Goal: Task Accomplishment & Management: Complete application form

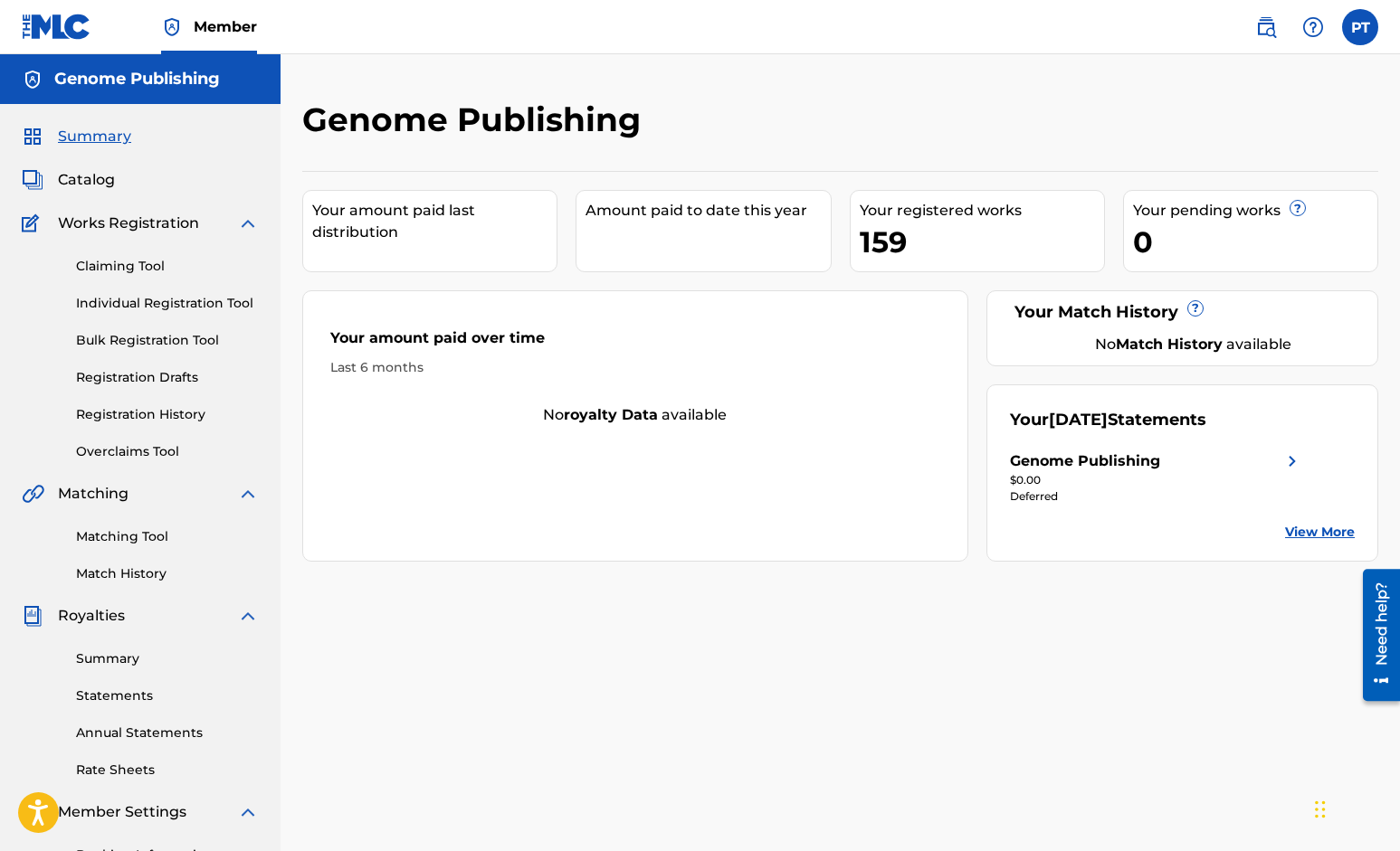
click at [162, 297] on link "Individual Registration Tool" at bounding box center [167, 303] width 183 height 19
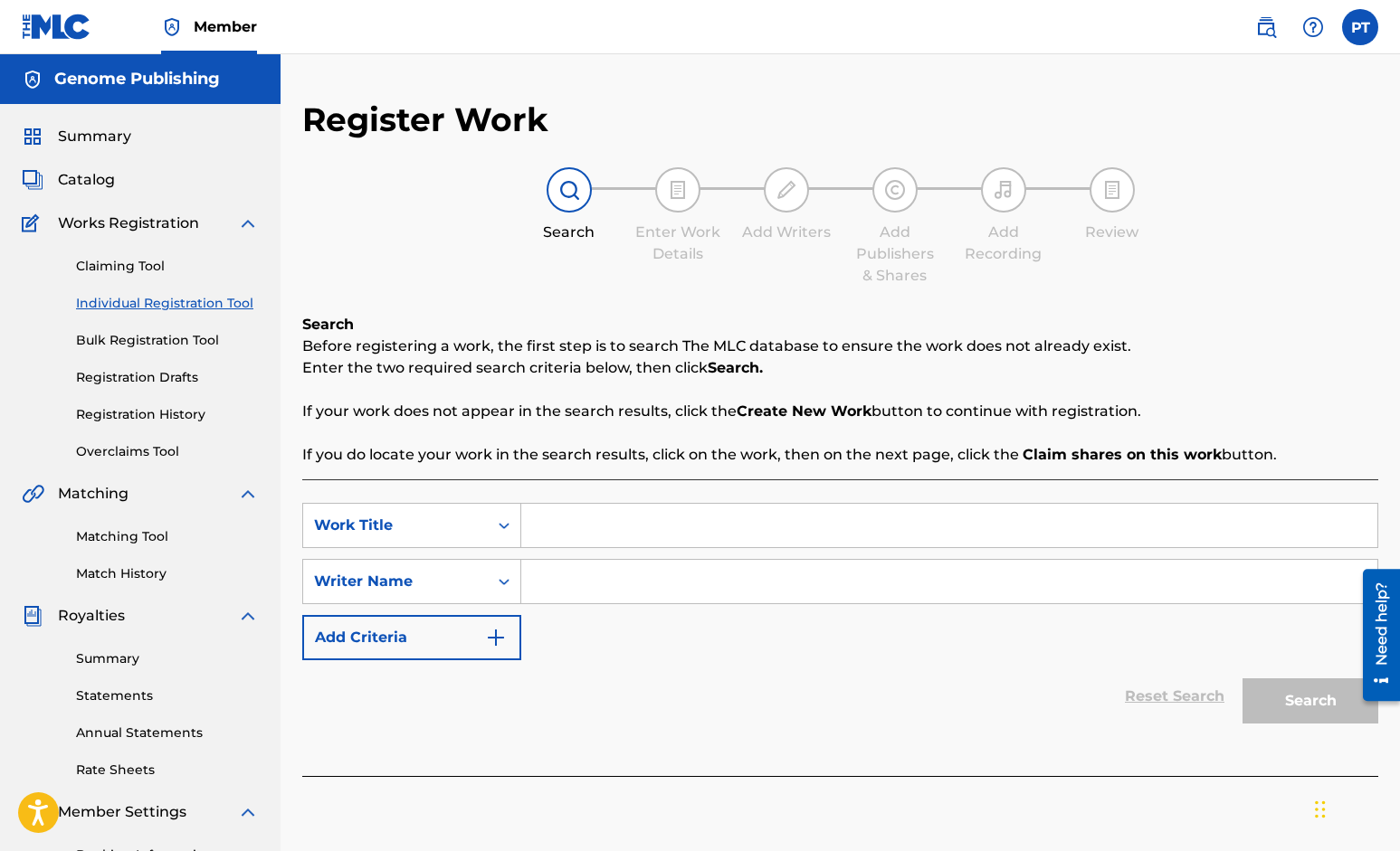
click at [814, 535] on input "Search Form" at bounding box center [949, 525] width 856 height 43
type input "Human Fusion"
click at [748, 582] on input "Search Form" at bounding box center [949, 582] width 856 height 43
type input "P"
type input "+"
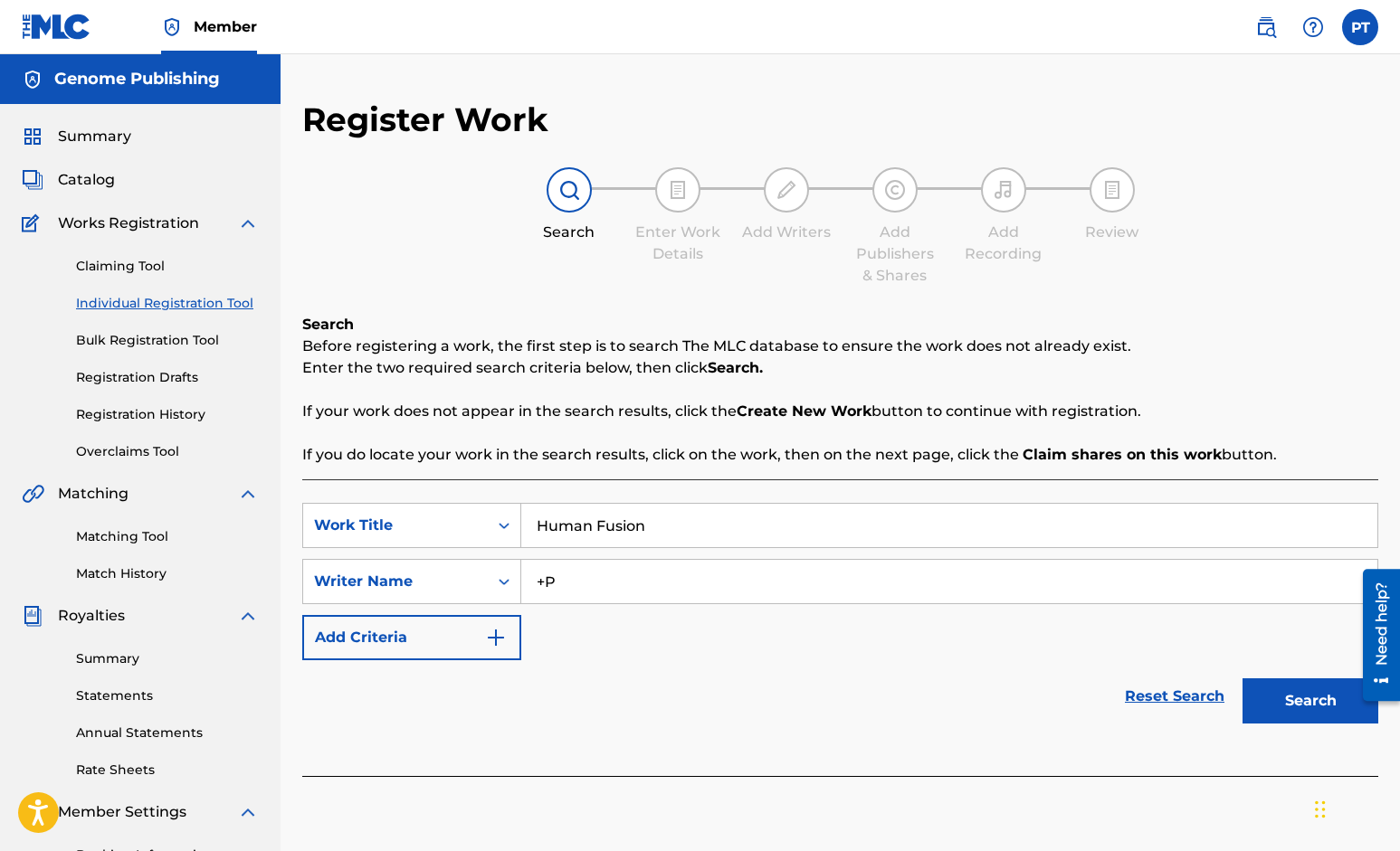
type input "+"
type input "Paul Tringali"
drag, startPoint x: 744, startPoint y: 548, endPoint x: 664, endPoint y: 536, distance: 80.9
click at [593, 541] on div "Human Fusion" at bounding box center [949, 525] width 857 height 45
drag, startPoint x: 711, startPoint y: 521, endPoint x: 383, endPoint y: 521, distance: 328.0
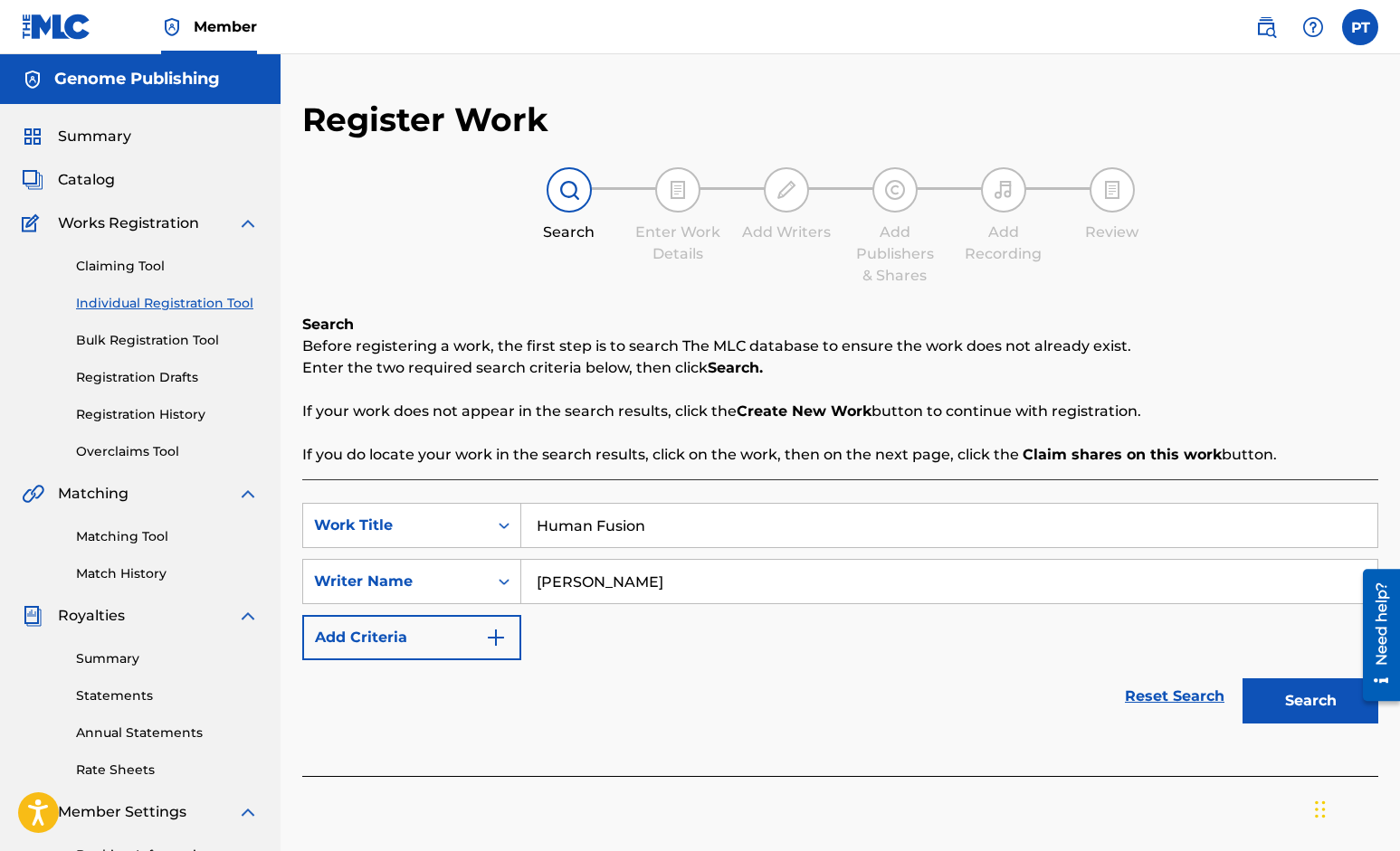
click at [521, 521] on input "Human Fusion" at bounding box center [949, 525] width 856 height 43
click at [1279, 701] on button "Search" at bounding box center [1310, 700] width 135 height 45
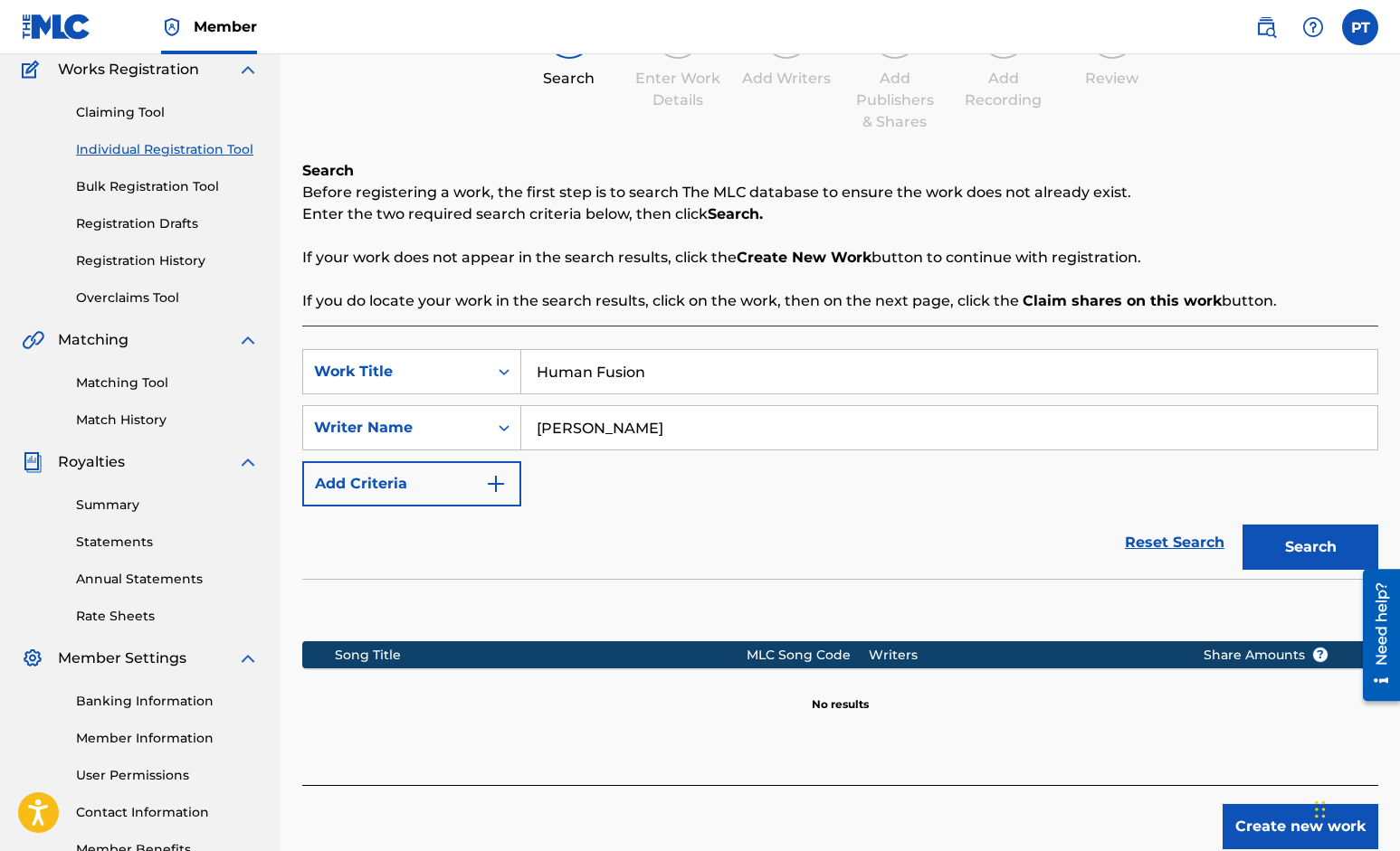
scroll to position [270, 0]
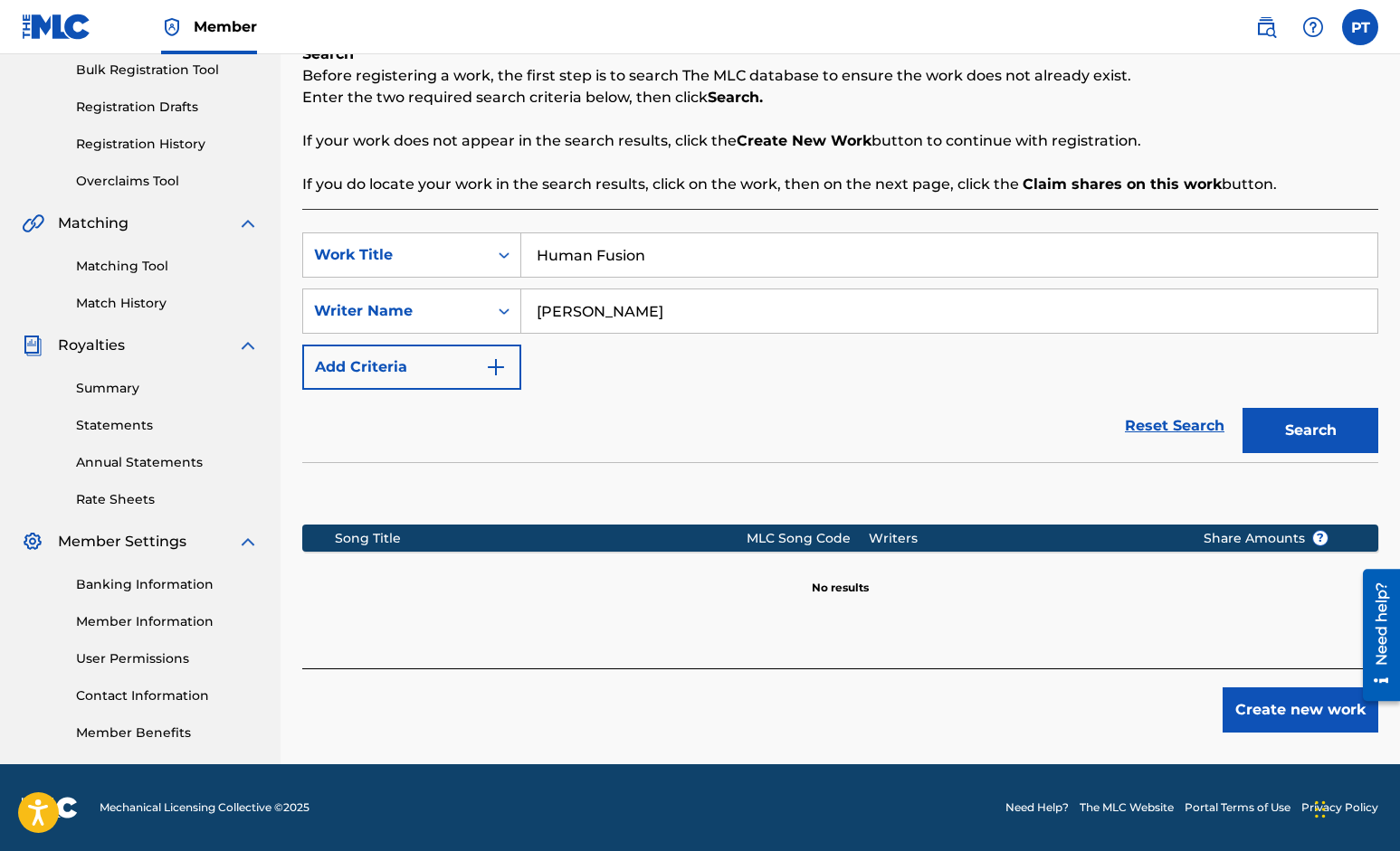
click at [1274, 715] on button "Create new work" at bounding box center [1300, 710] width 156 height 45
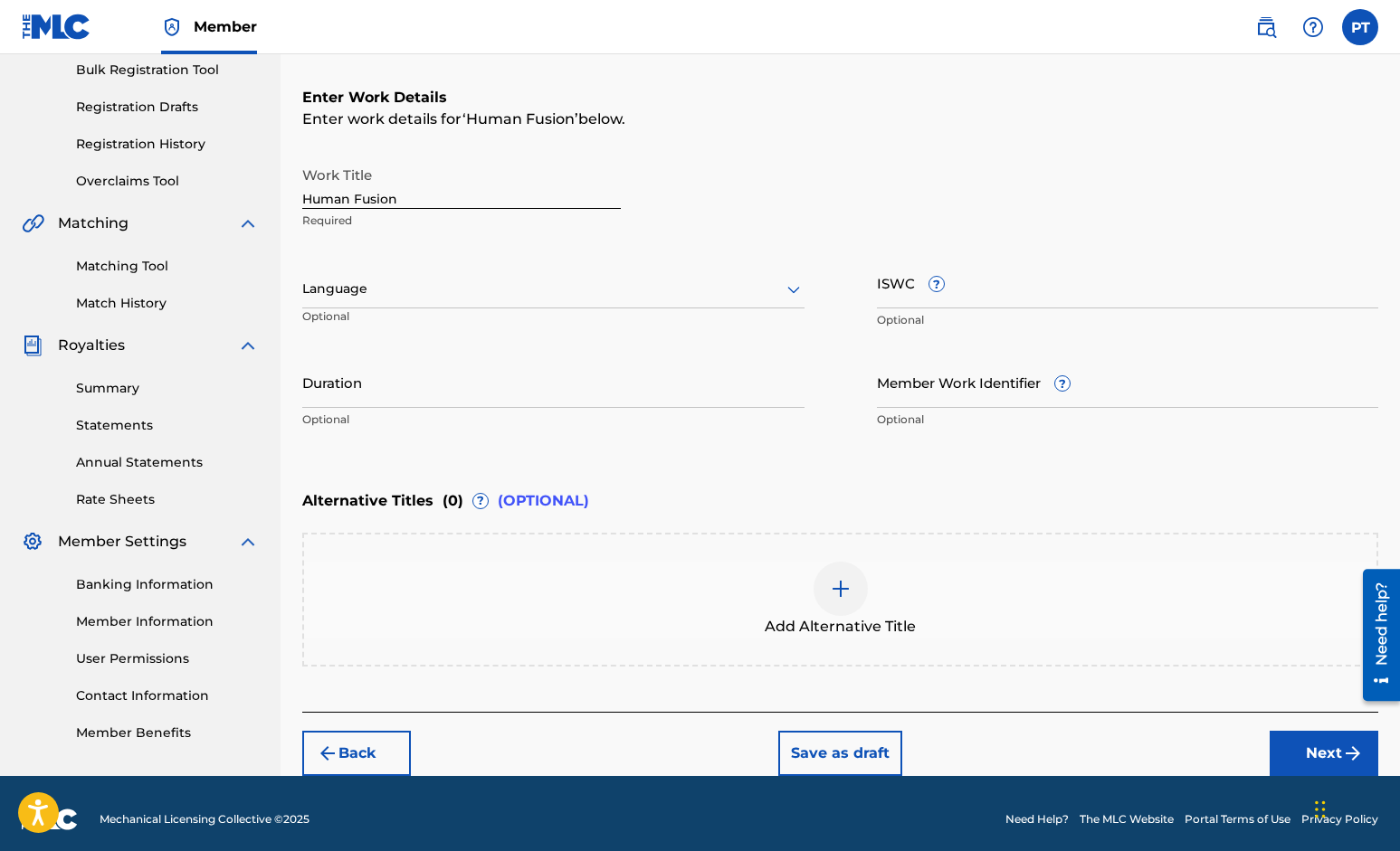
click at [672, 298] on div at bounding box center [554, 288] width 502 height 22
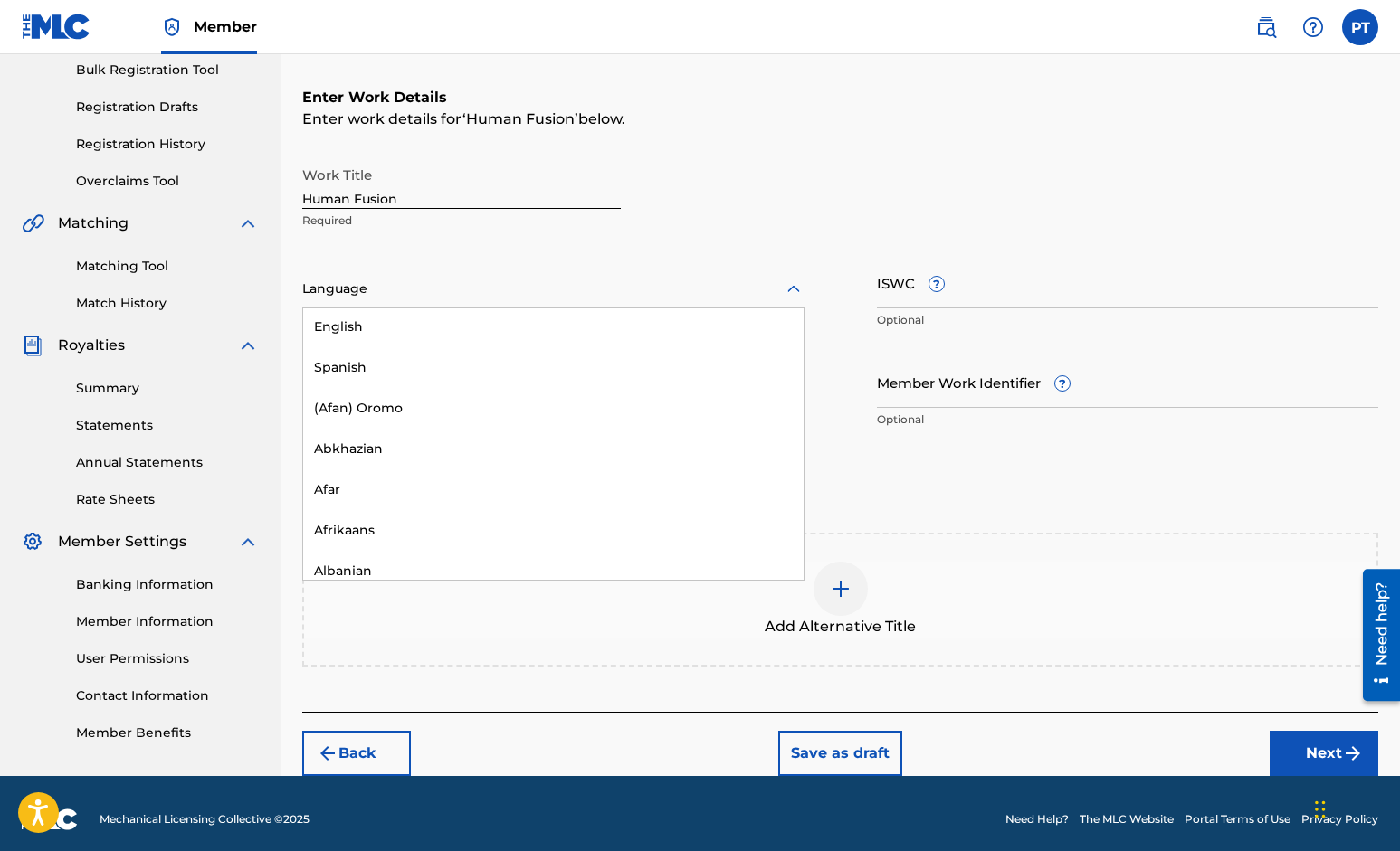
scroll to position [0, 0]
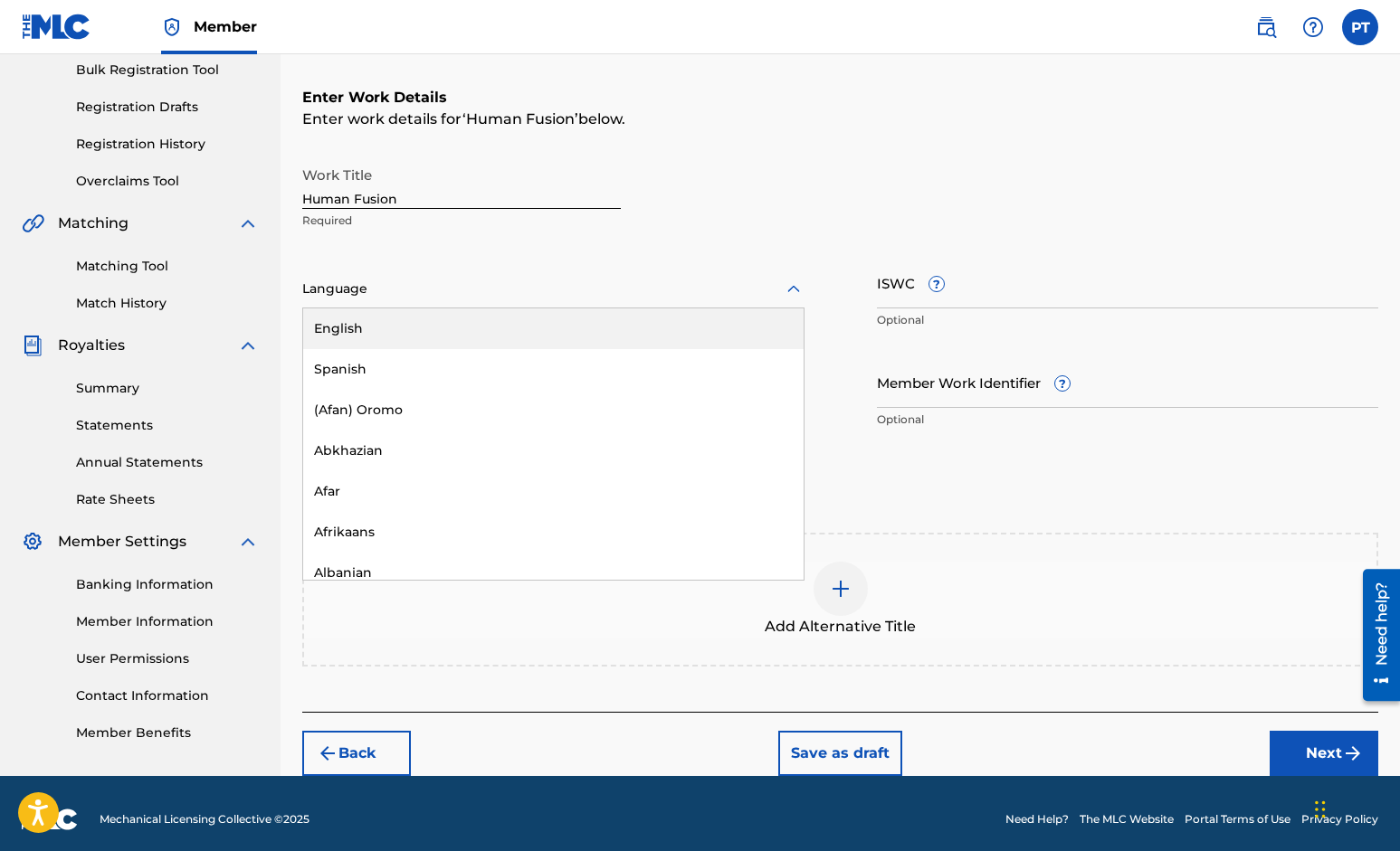
click at [339, 325] on div "English" at bounding box center [554, 328] width 500 height 41
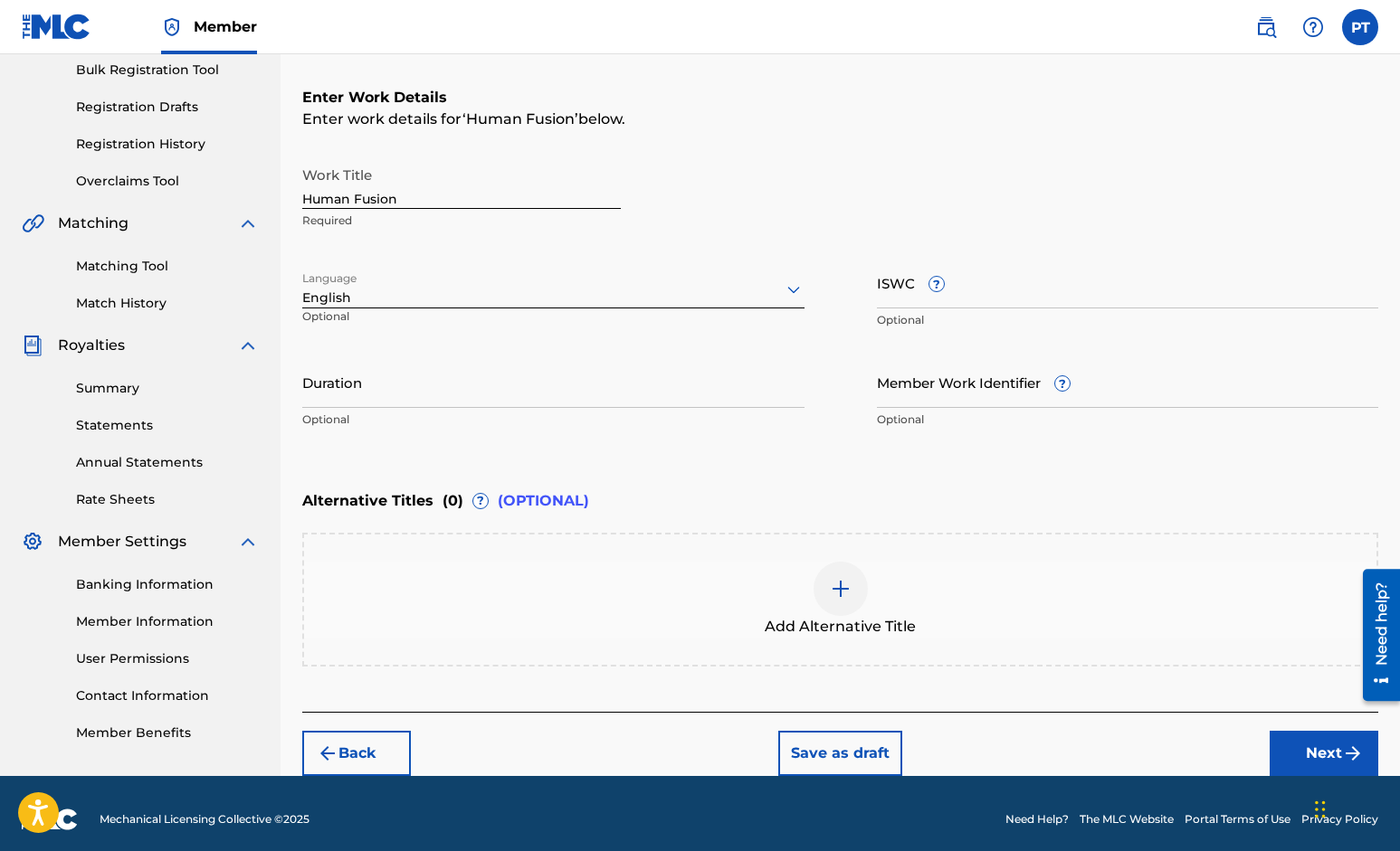
click at [1313, 743] on button "Next" at bounding box center [1324, 753] width 108 height 45
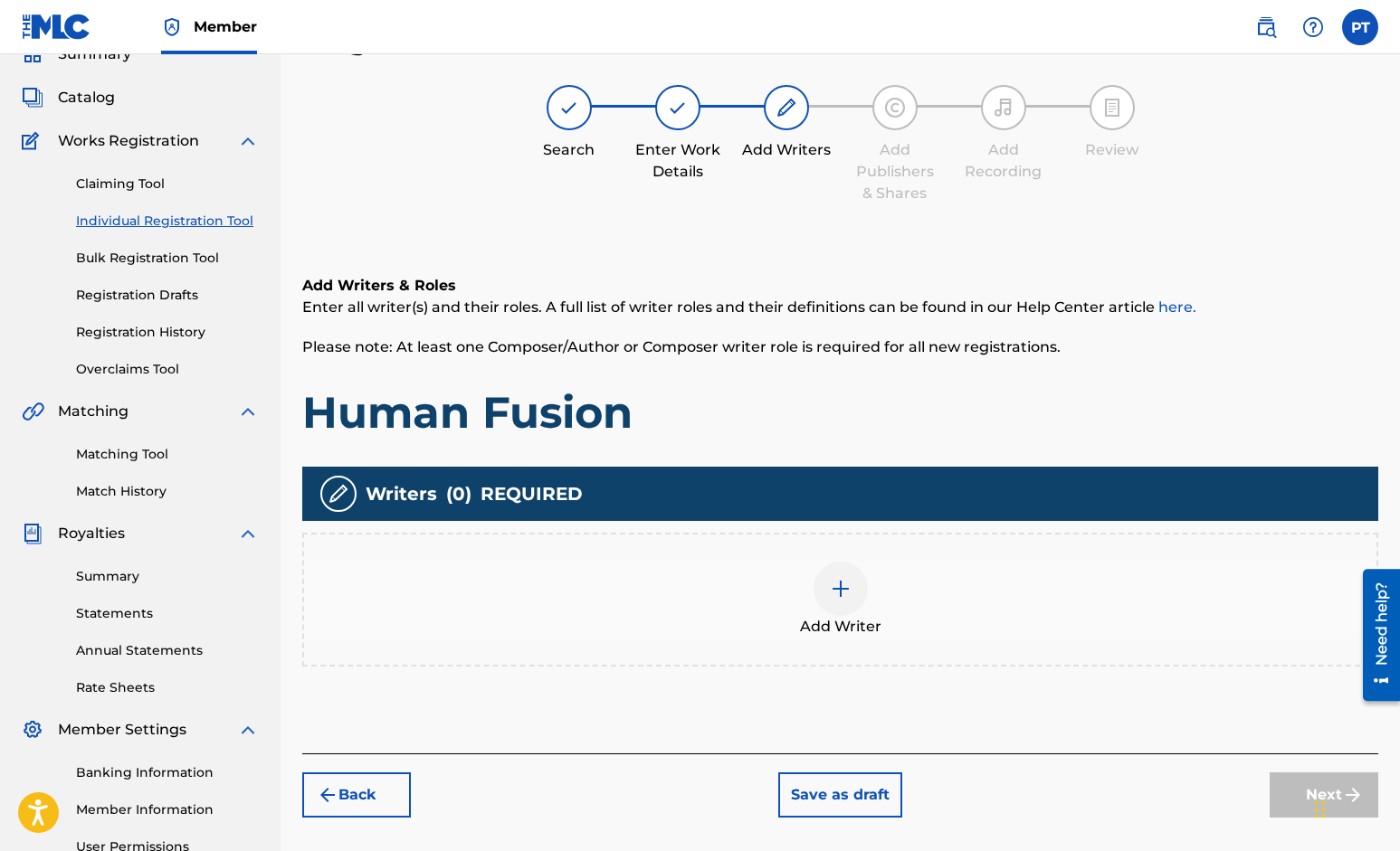
scroll to position [81, 0]
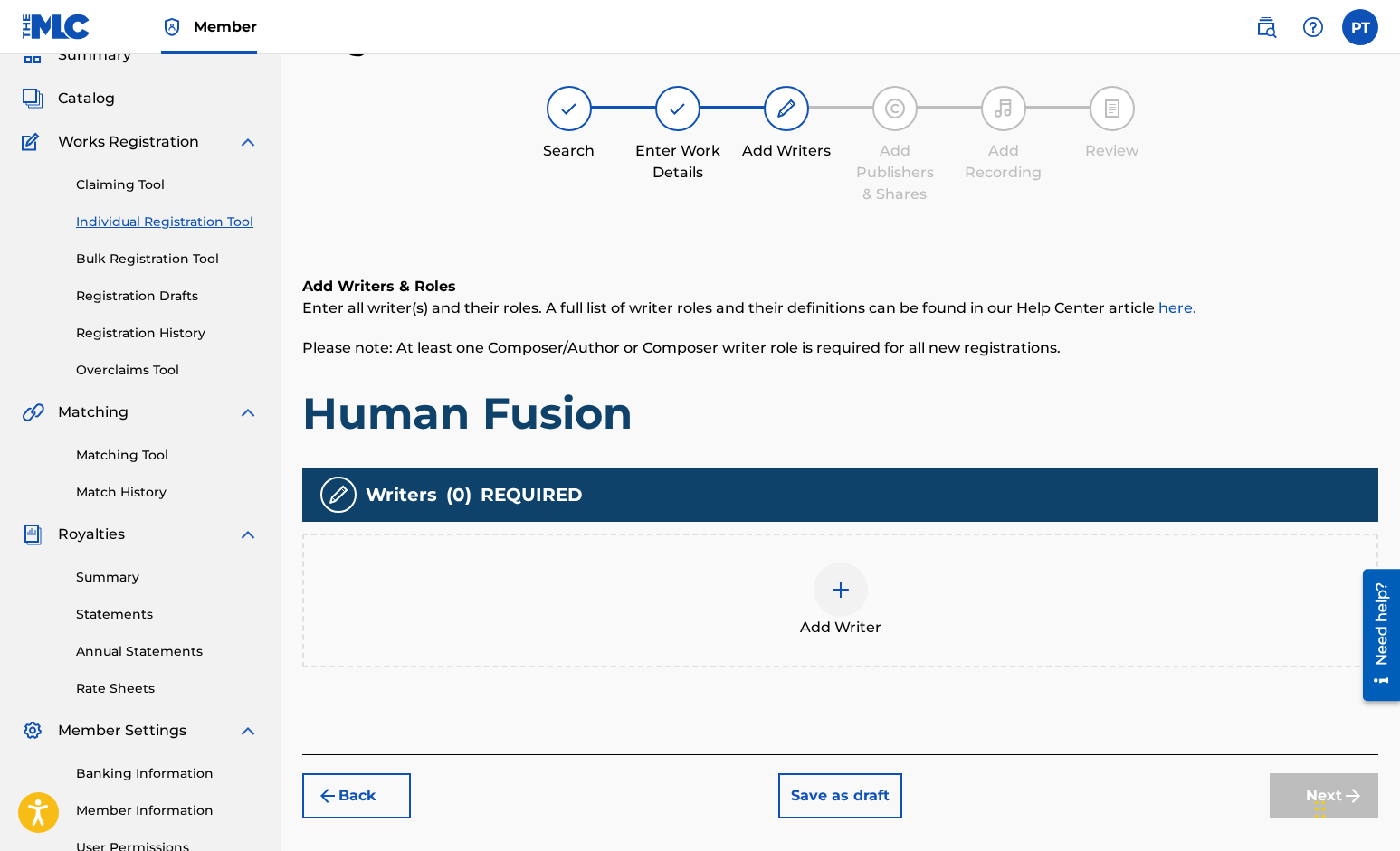
click at [832, 593] on img at bounding box center [841, 589] width 21 height 21
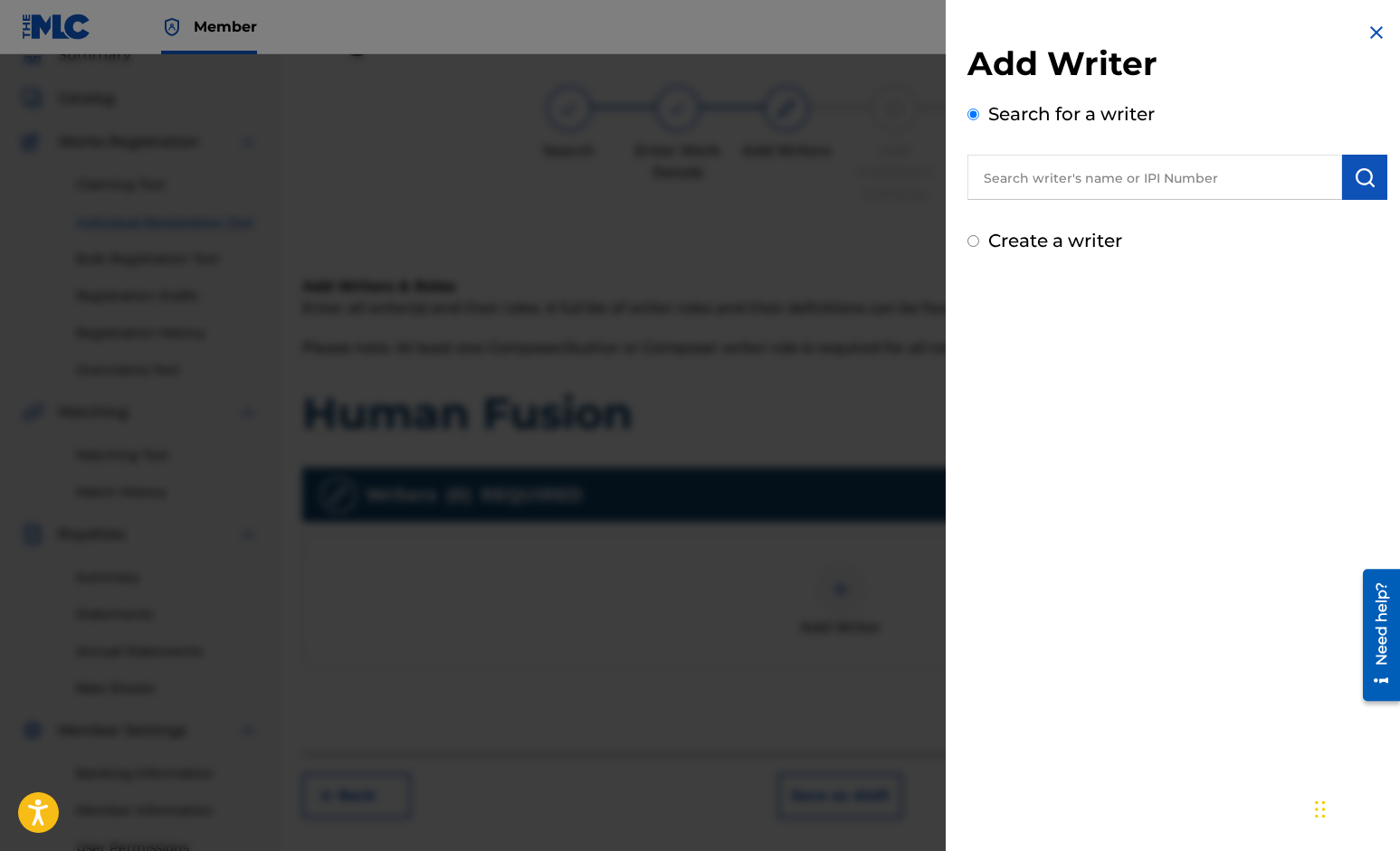
click at [1187, 170] on input "text" at bounding box center [1155, 177] width 375 height 45
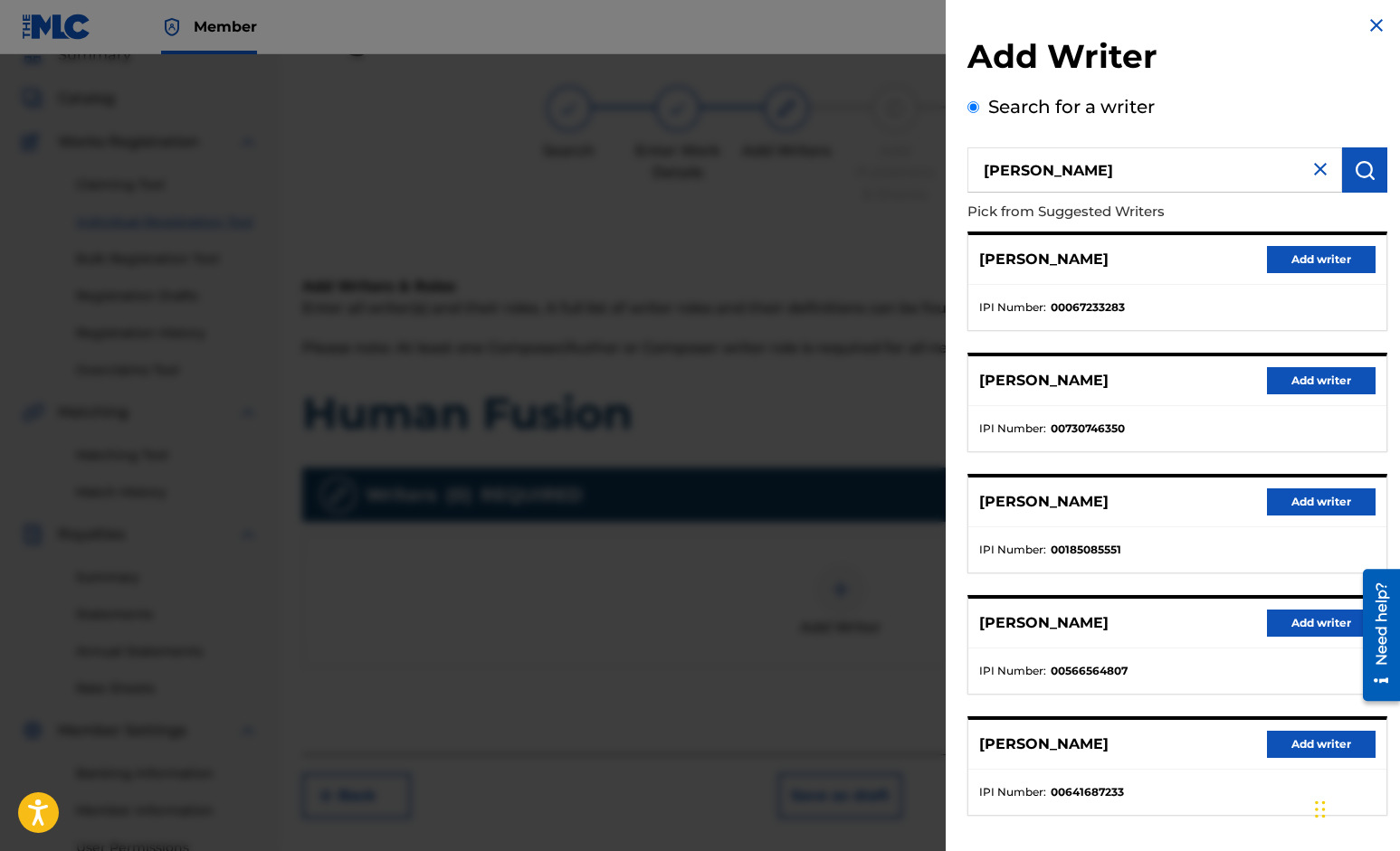
scroll to position [0, 0]
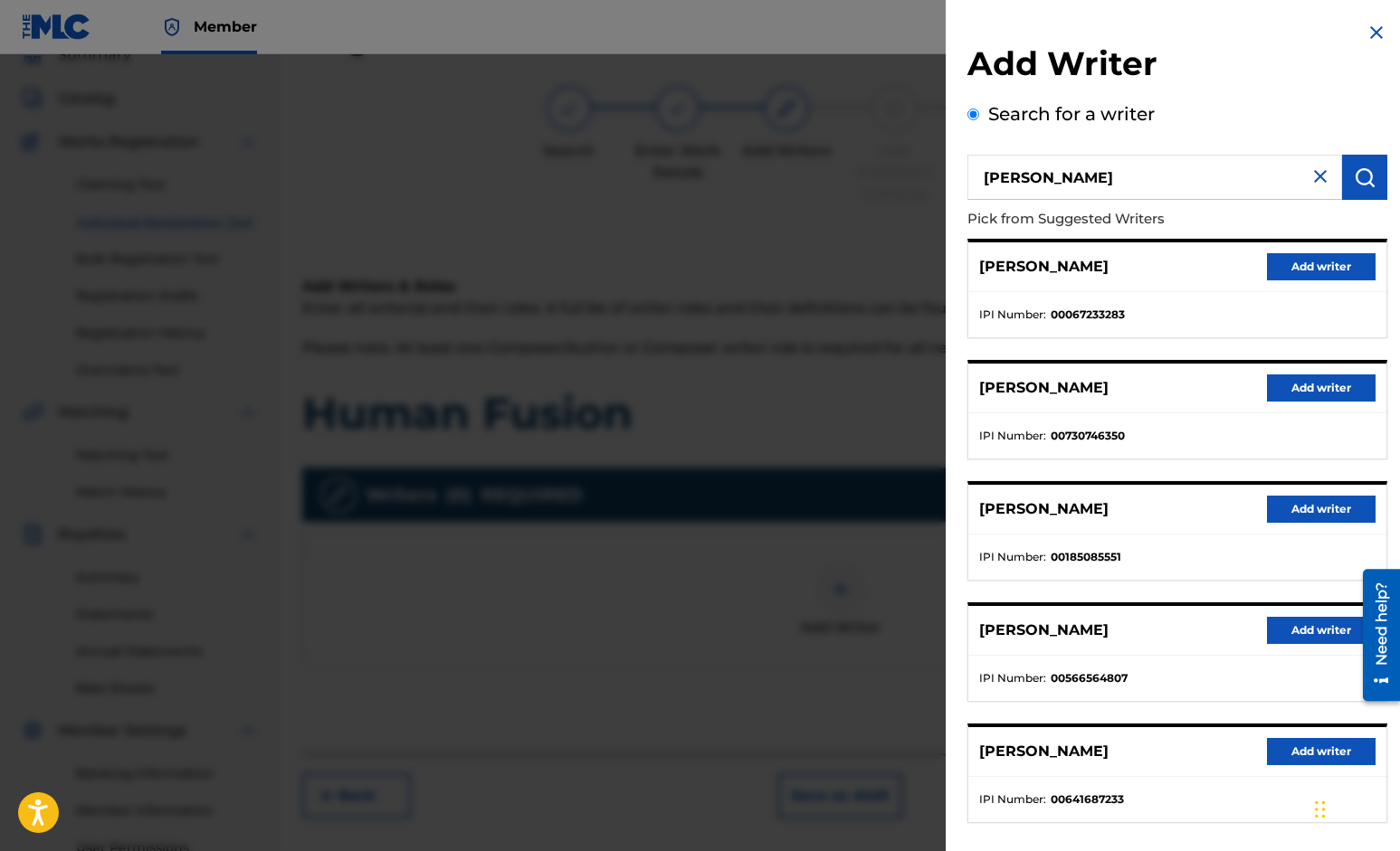
drag, startPoint x: 1123, startPoint y: 175, endPoint x: 1003, endPoint y: 173, distance: 120.0
click at [1003, 173] on input "Paul Tringali" at bounding box center [1155, 177] width 375 height 45
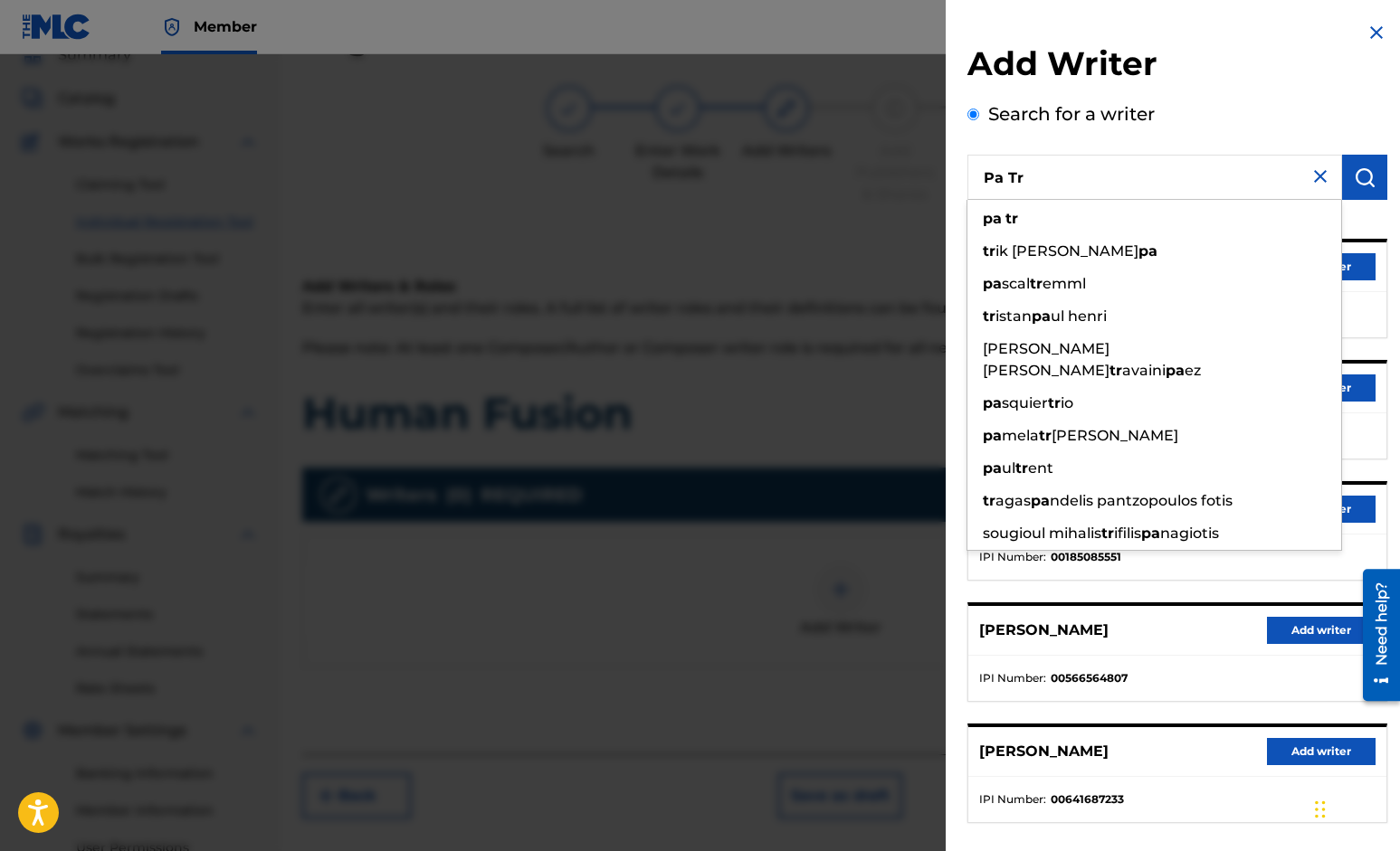
type input "Pa Tr"
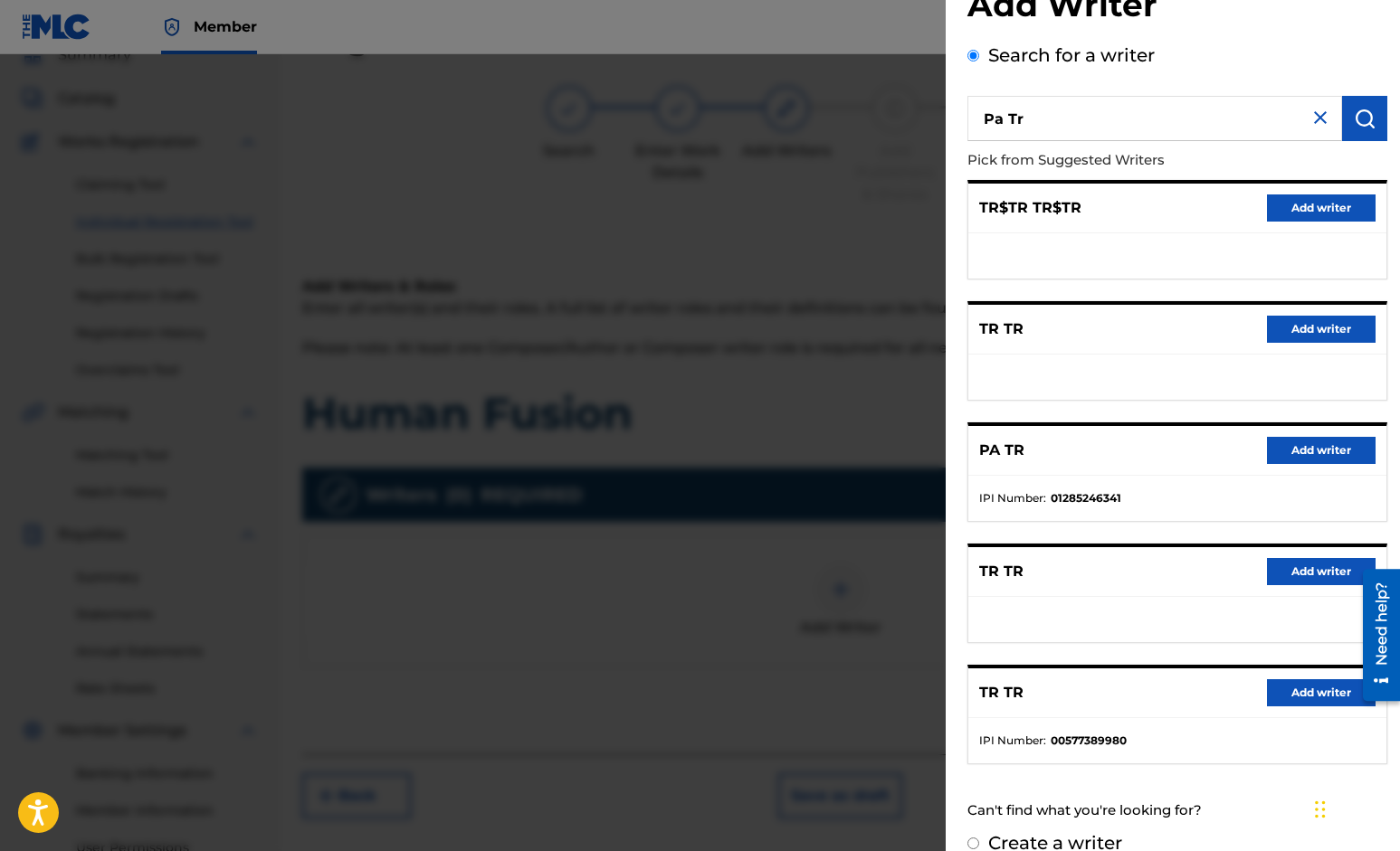
scroll to position [86, 0]
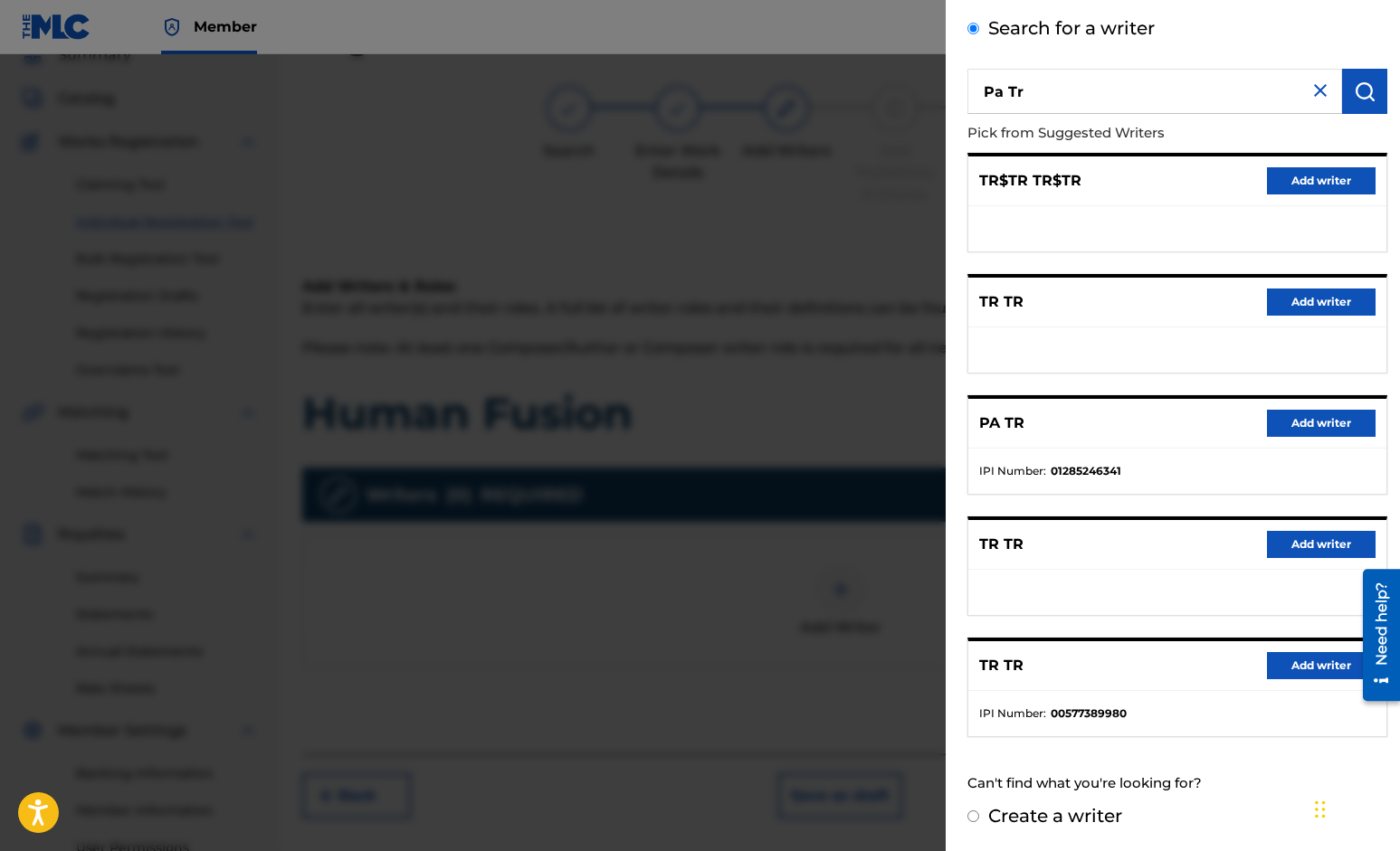
drag, startPoint x: 1294, startPoint y: 417, endPoint x: 1269, endPoint y: 421, distance: 25.3
click at [1295, 417] on button "Add writer" at bounding box center [1321, 423] width 108 height 27
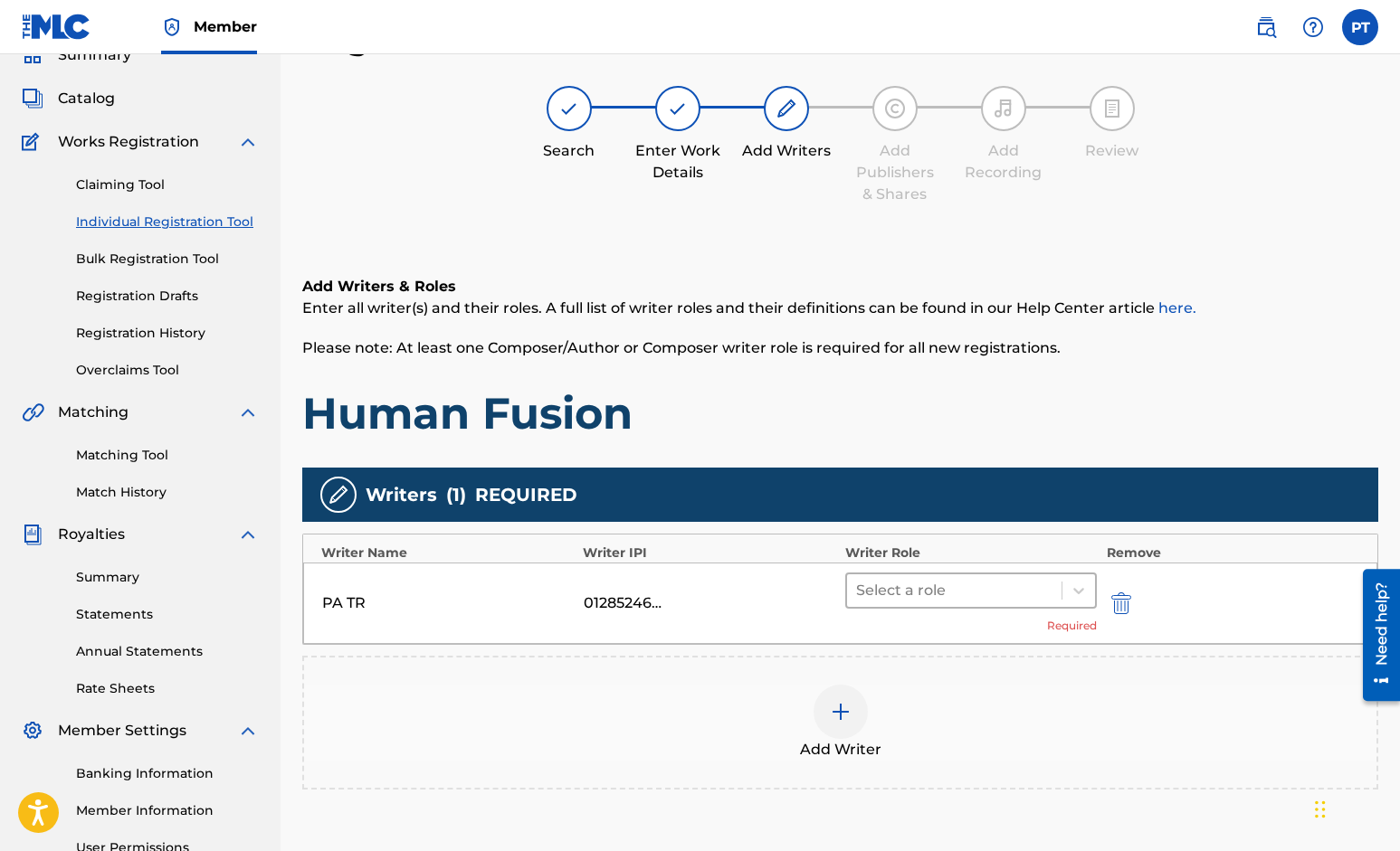
click at [912, 584] on div at bounding box center [955, 590] width 197 height 25
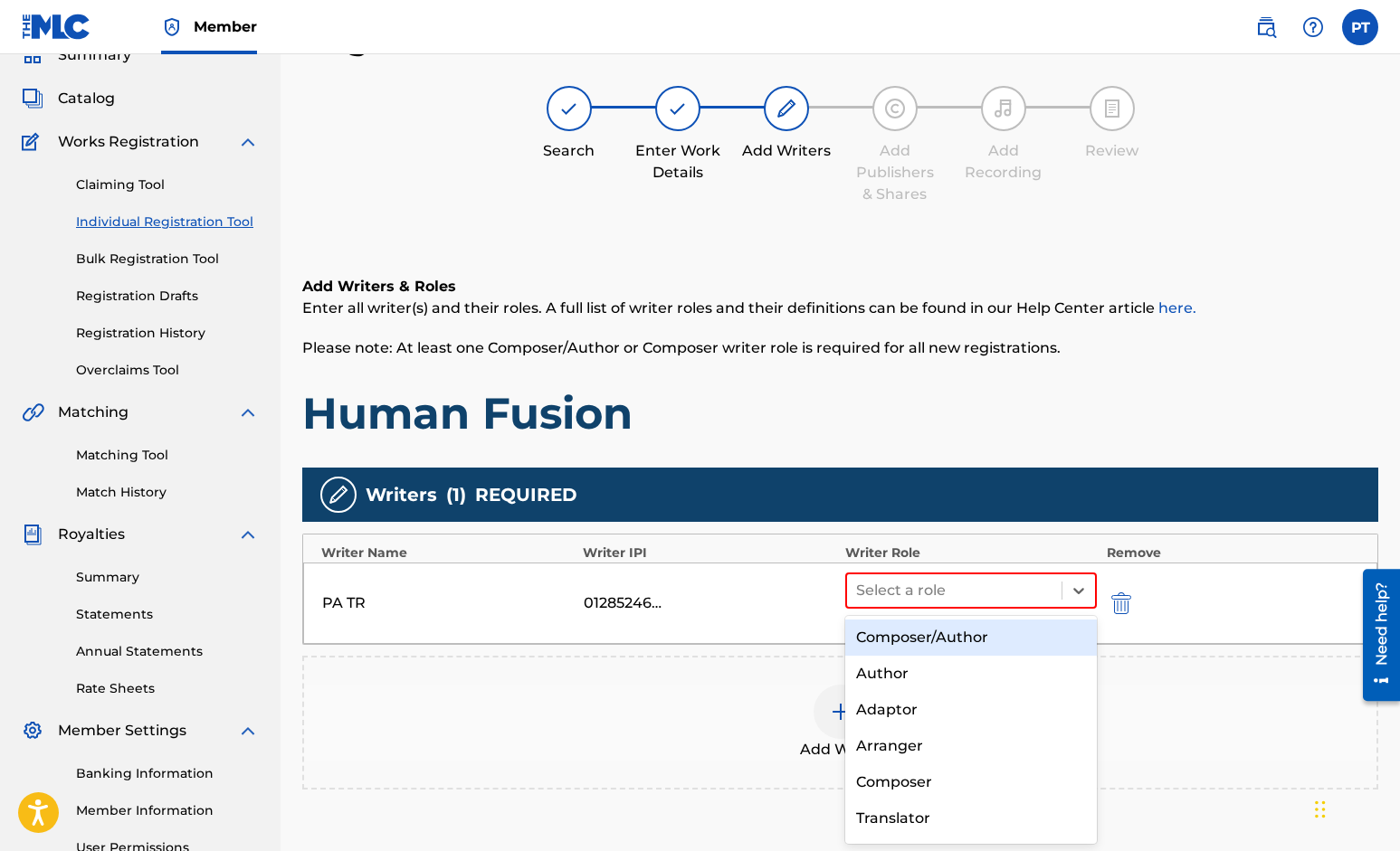
click at [928, 639] on div "Composer/Author" at bounding box center [971, 637] width 252 height 36
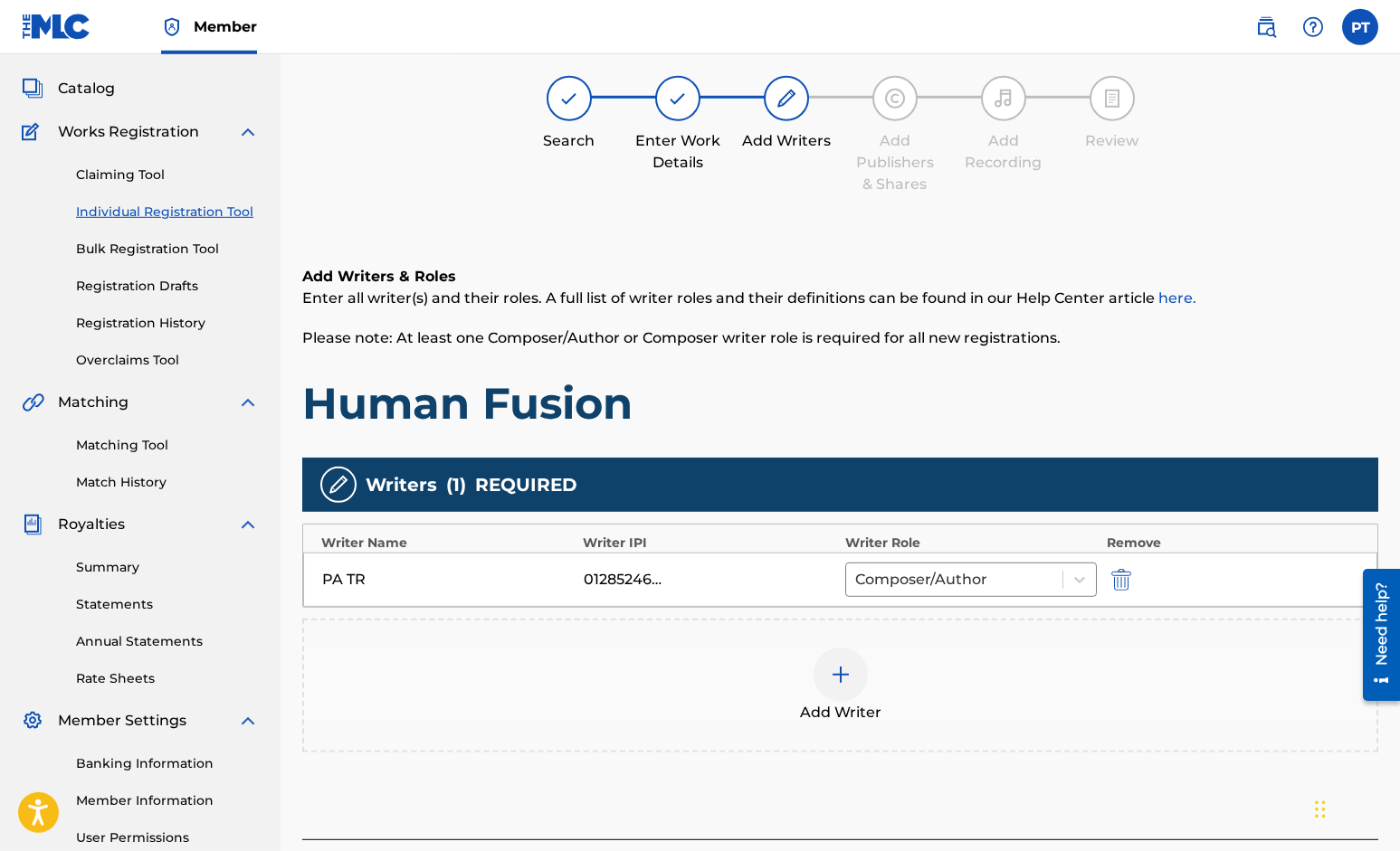
scroll to position [0, 0]
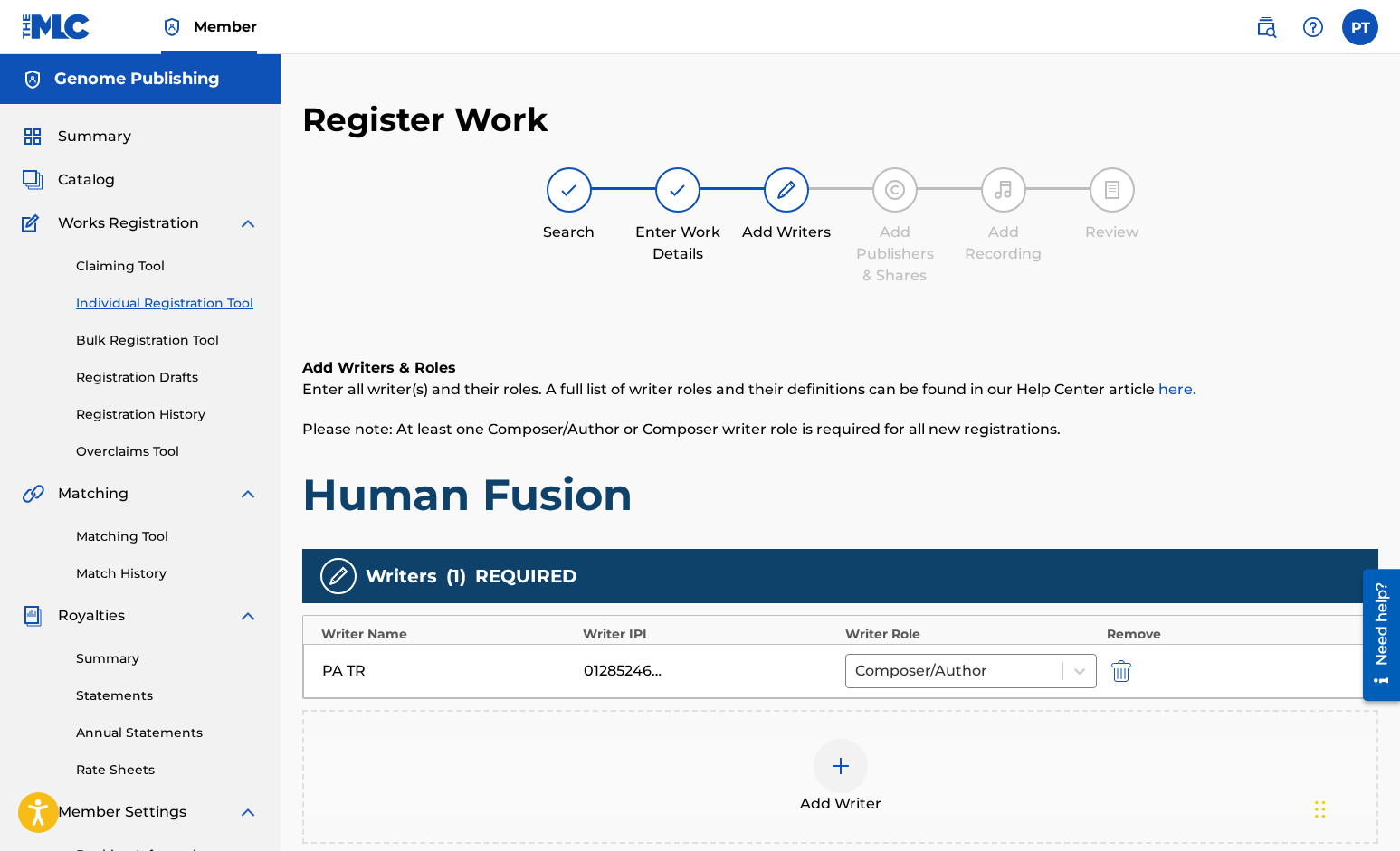
click at [1363, 32] on label at bounding box center [1359, 26] width 36 height 36
click at [1359, 27] on input "PT Paul Tringali pmtringali@gmail.com Notification Preferences Profile Log out" at bounding box center [1359, 27] width 0 height 0
click at [1123, 670] on img "submit" at bounding box center [1121, 671] width 20 height 21
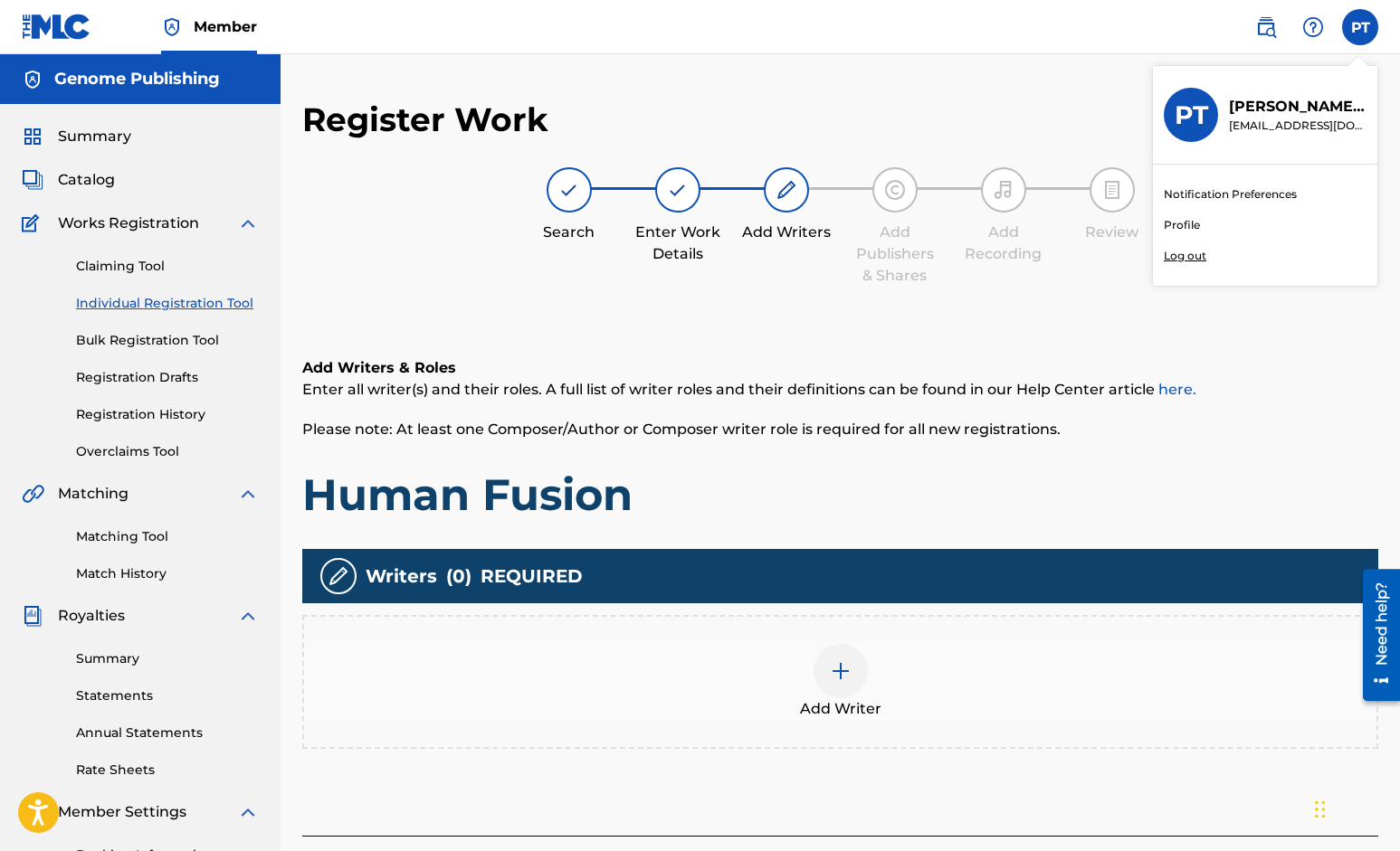
click at [814, 675] on div at bounding box center [841, 671] width 54 height 54
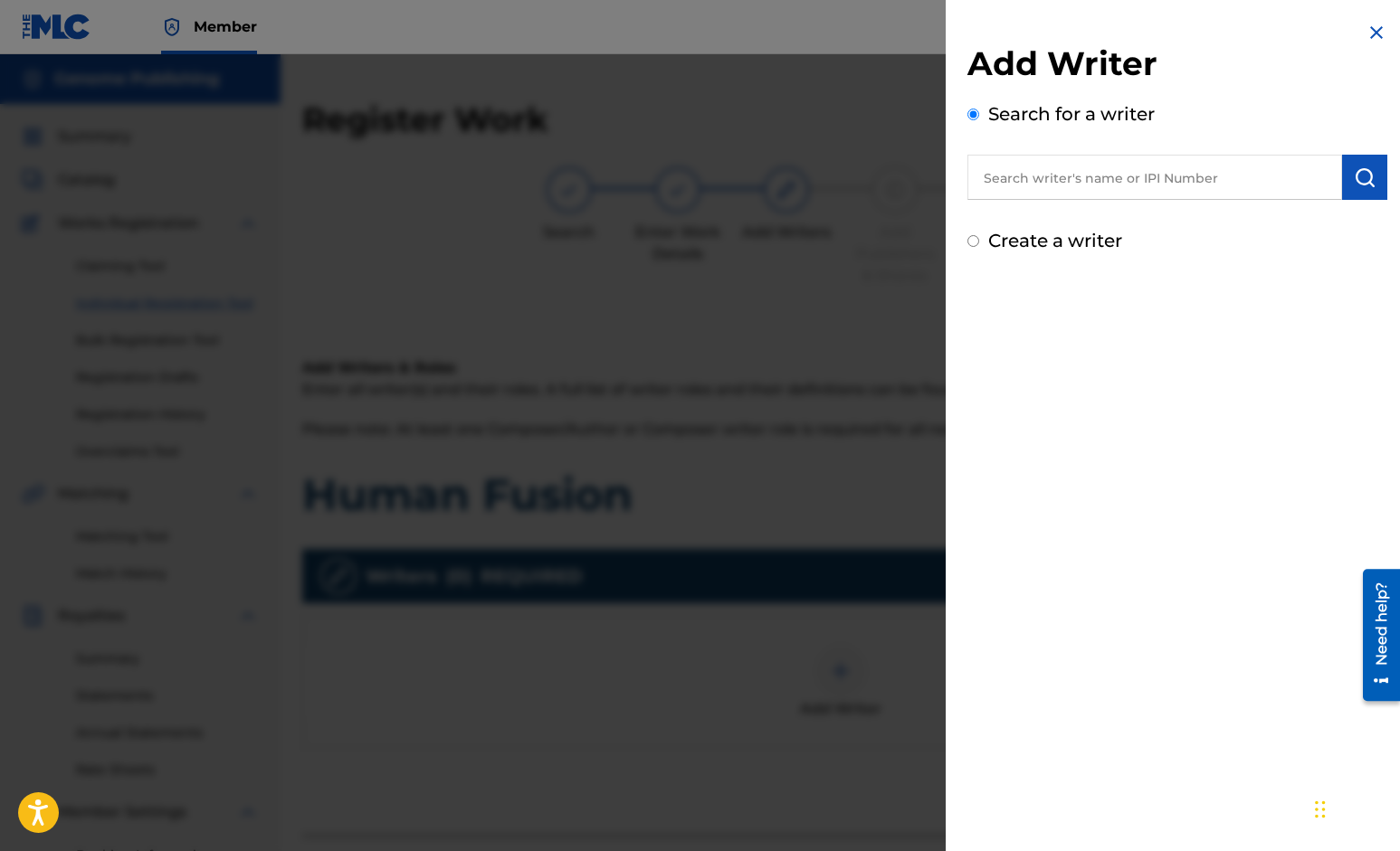
click at [1102, 181] on input "text" at bounding box center [1155, 177] width 375 height 45
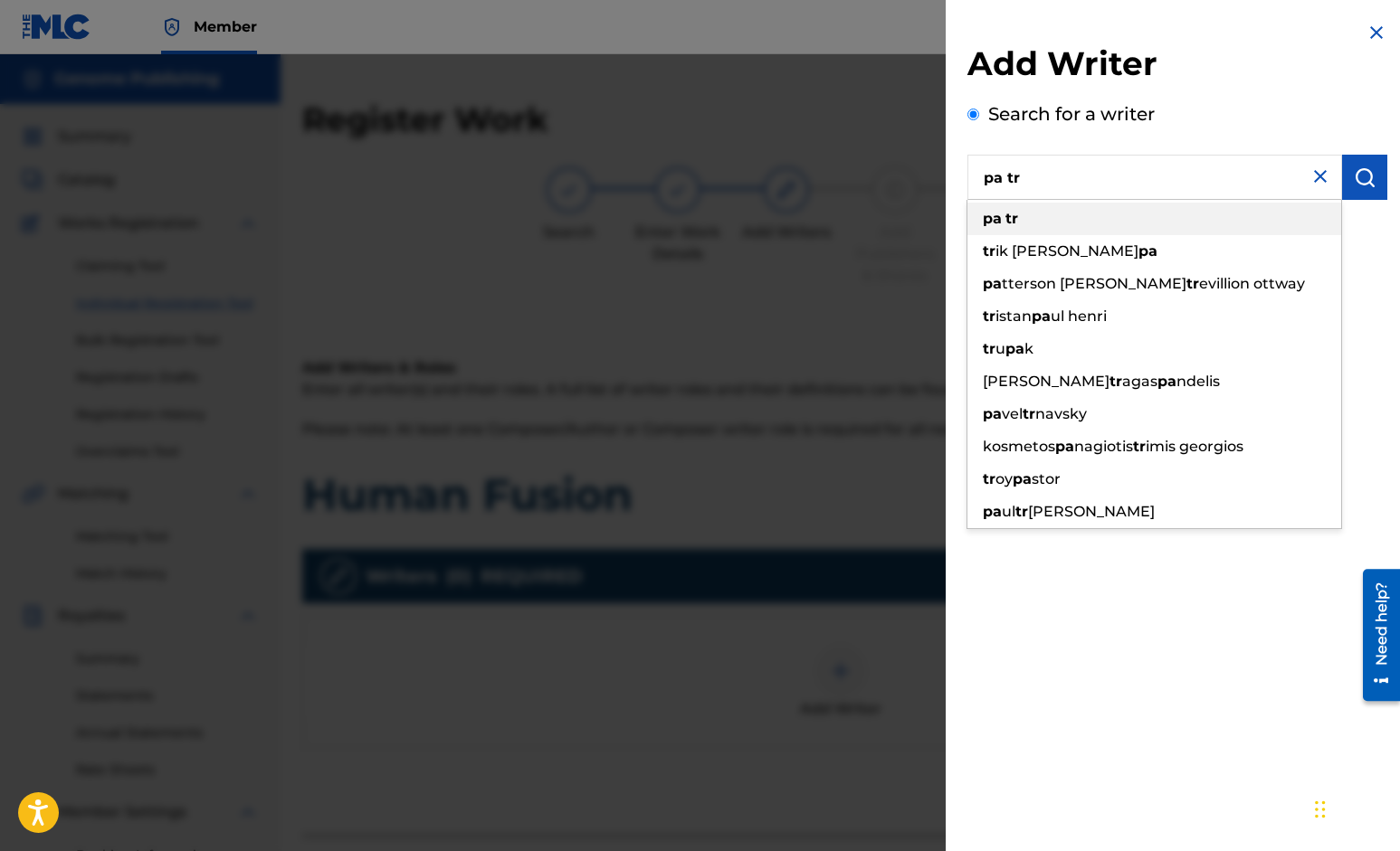
type input "pa tr"
click at [1079, 213] on div "pa tr" at bounding box center [1154, 219] width 374 height 33
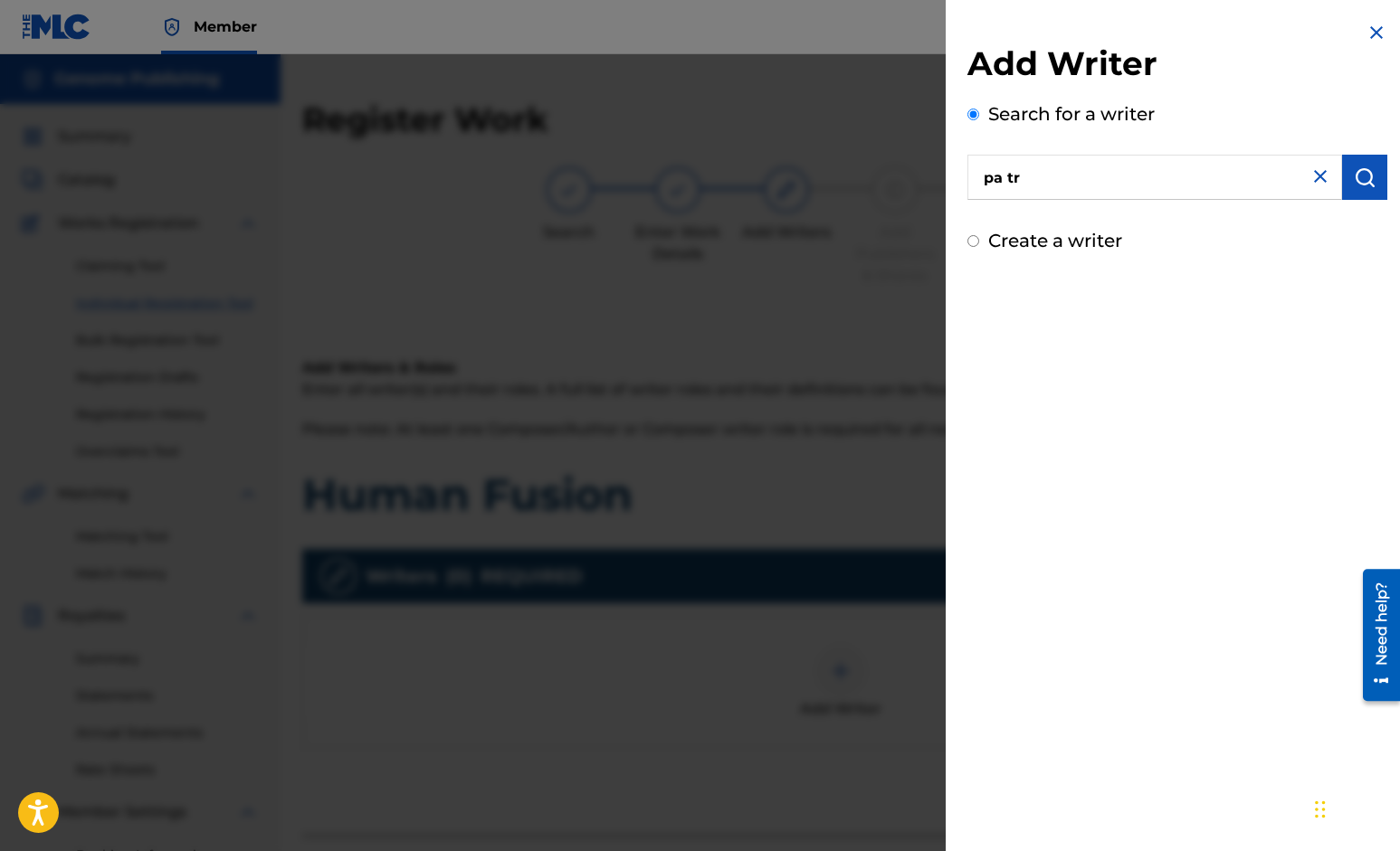
click at [1363, 173] on img "submit" at bounding box center [1364, 177] width 21 height 21
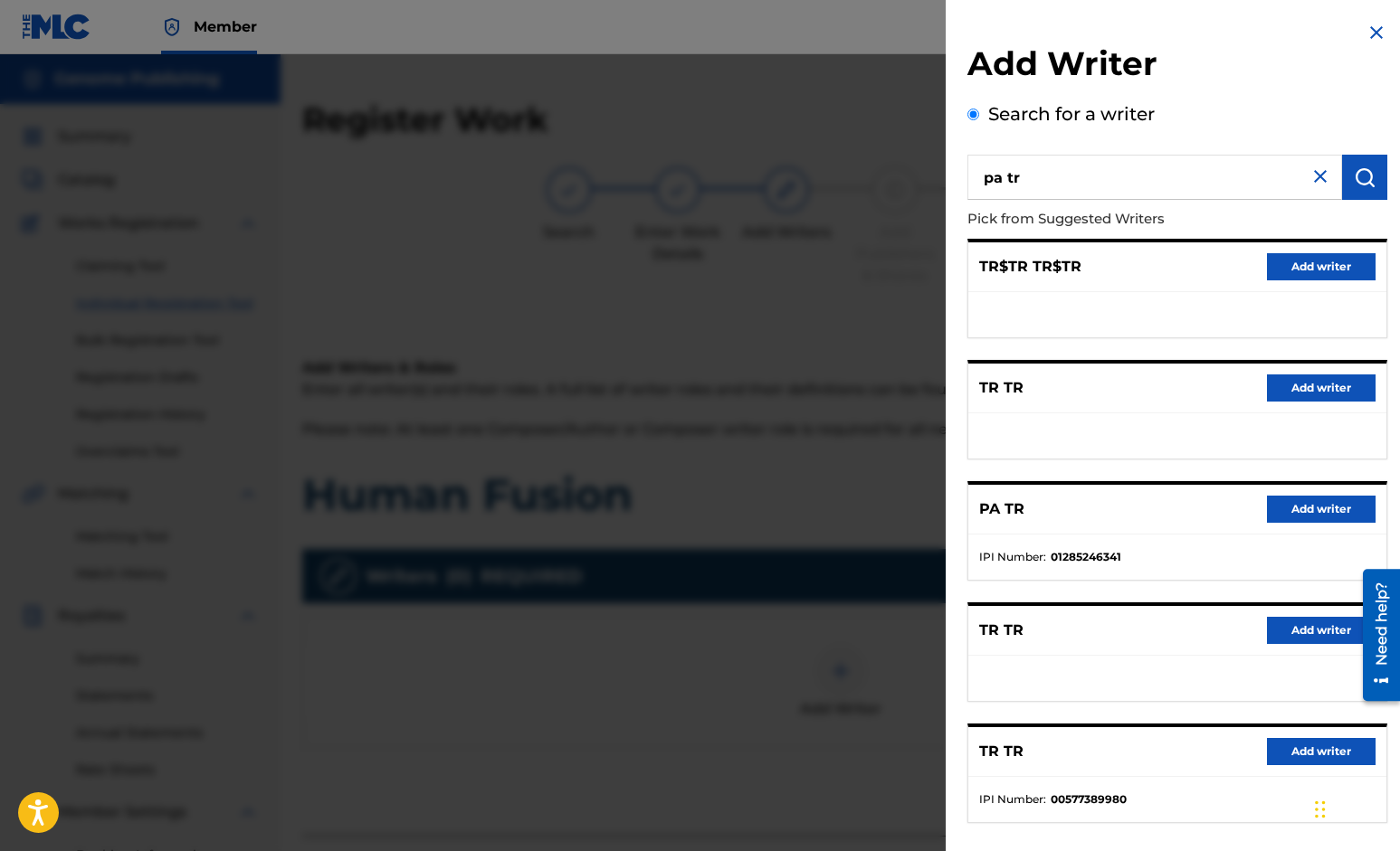
click at [1316, 510] on button "Add writer" at bounding box center [1321, 509] width 108 height 27
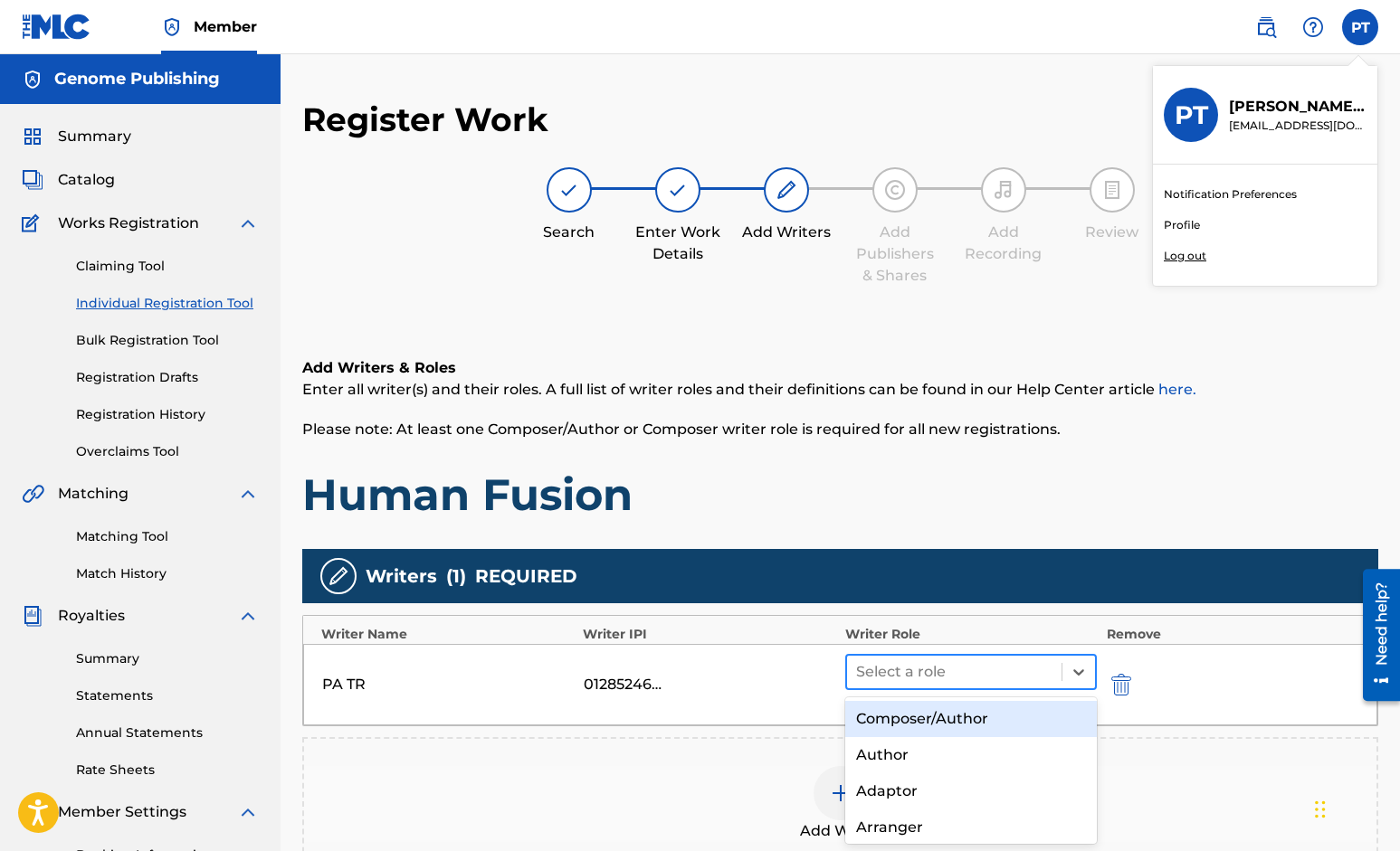
click at [942, 680] on div at bounding box center [955, 672] width 197 height 25
click at [930, 717] on div "Composer/Author" at bounding box center [971, 719] width 252 height 36
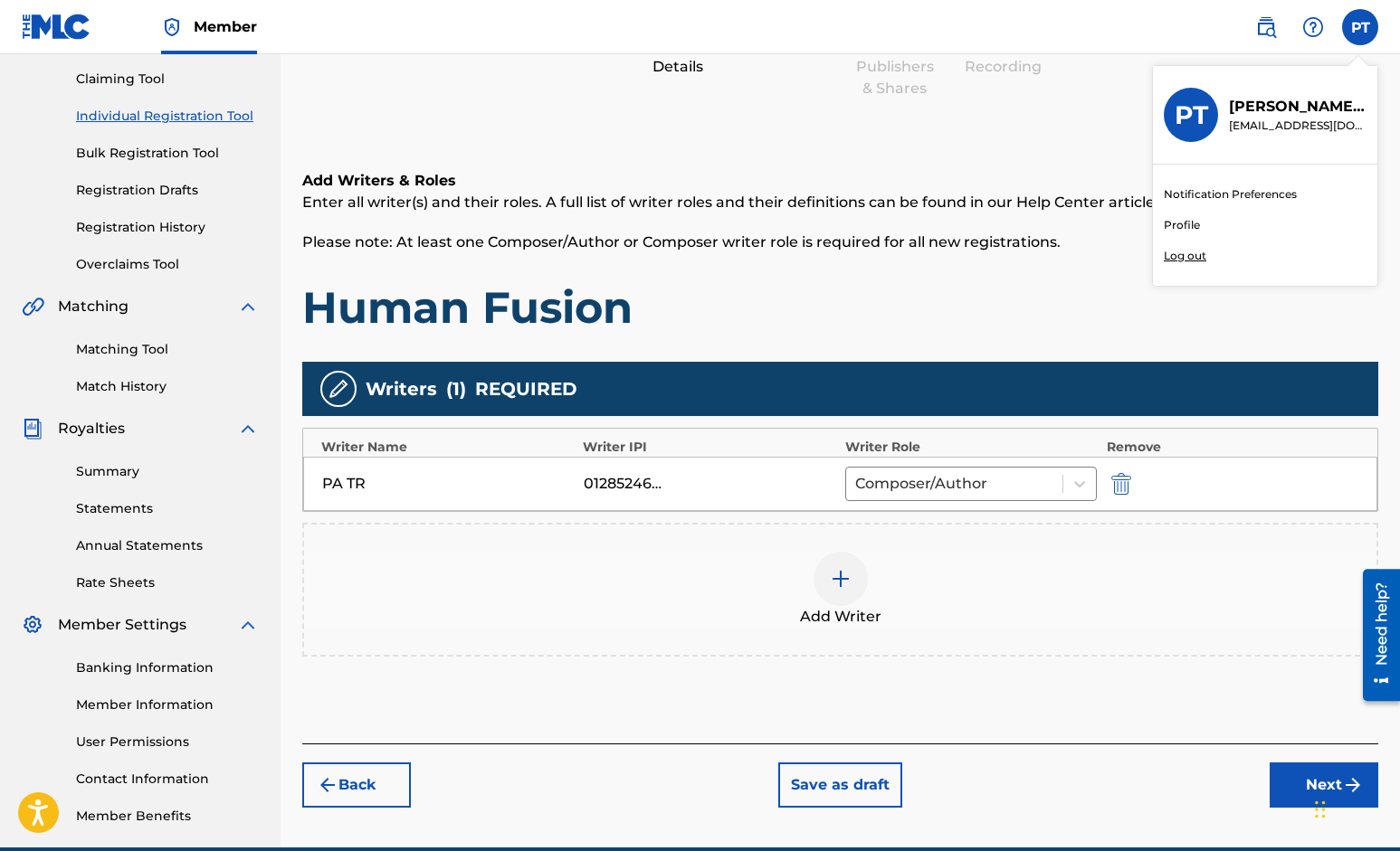
scroll to position [270, 0]
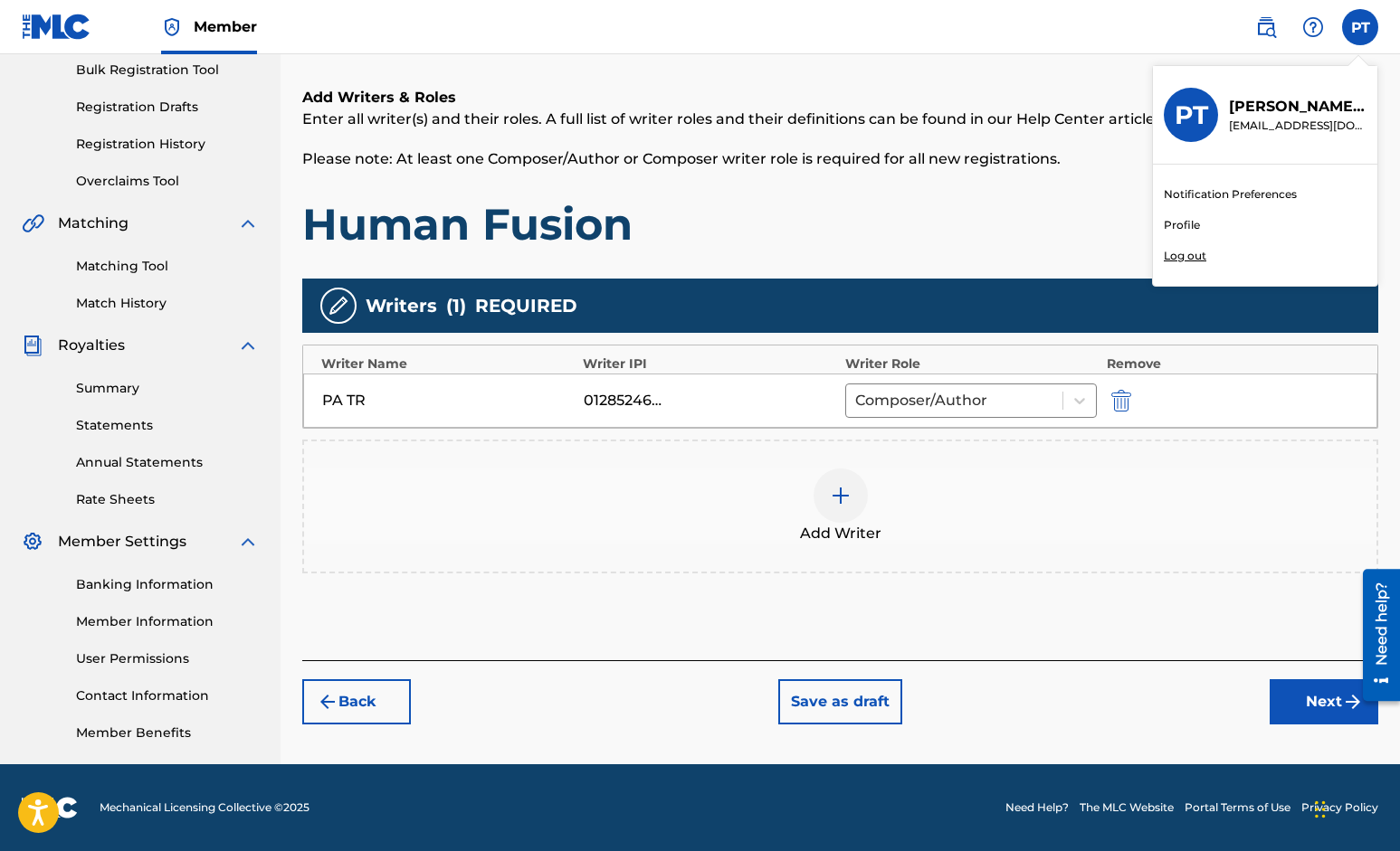
click at [1302, 709] on button "Next" at bounding box center [1324, 701] width 108 height 45
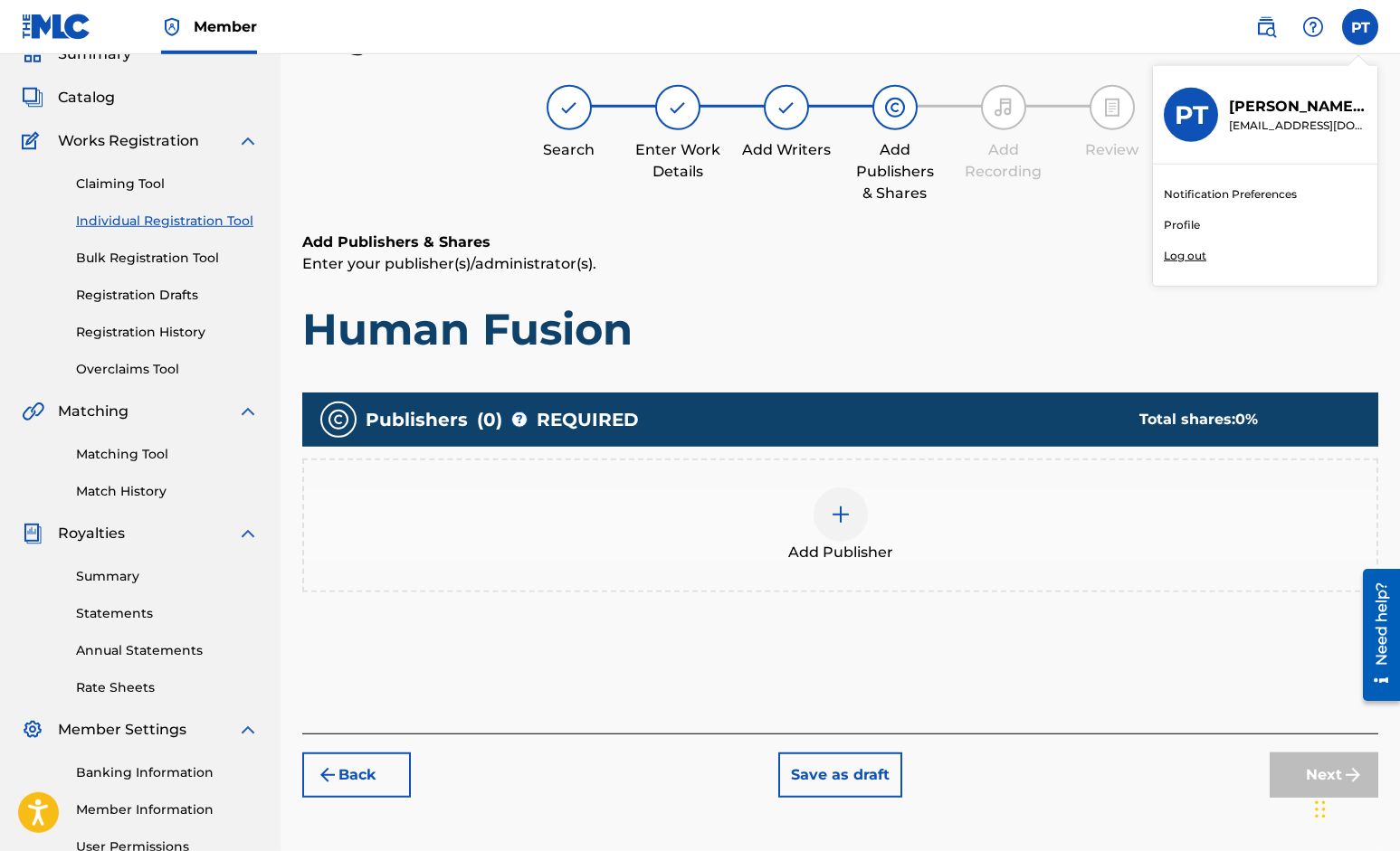
scroll to position [81, 0]
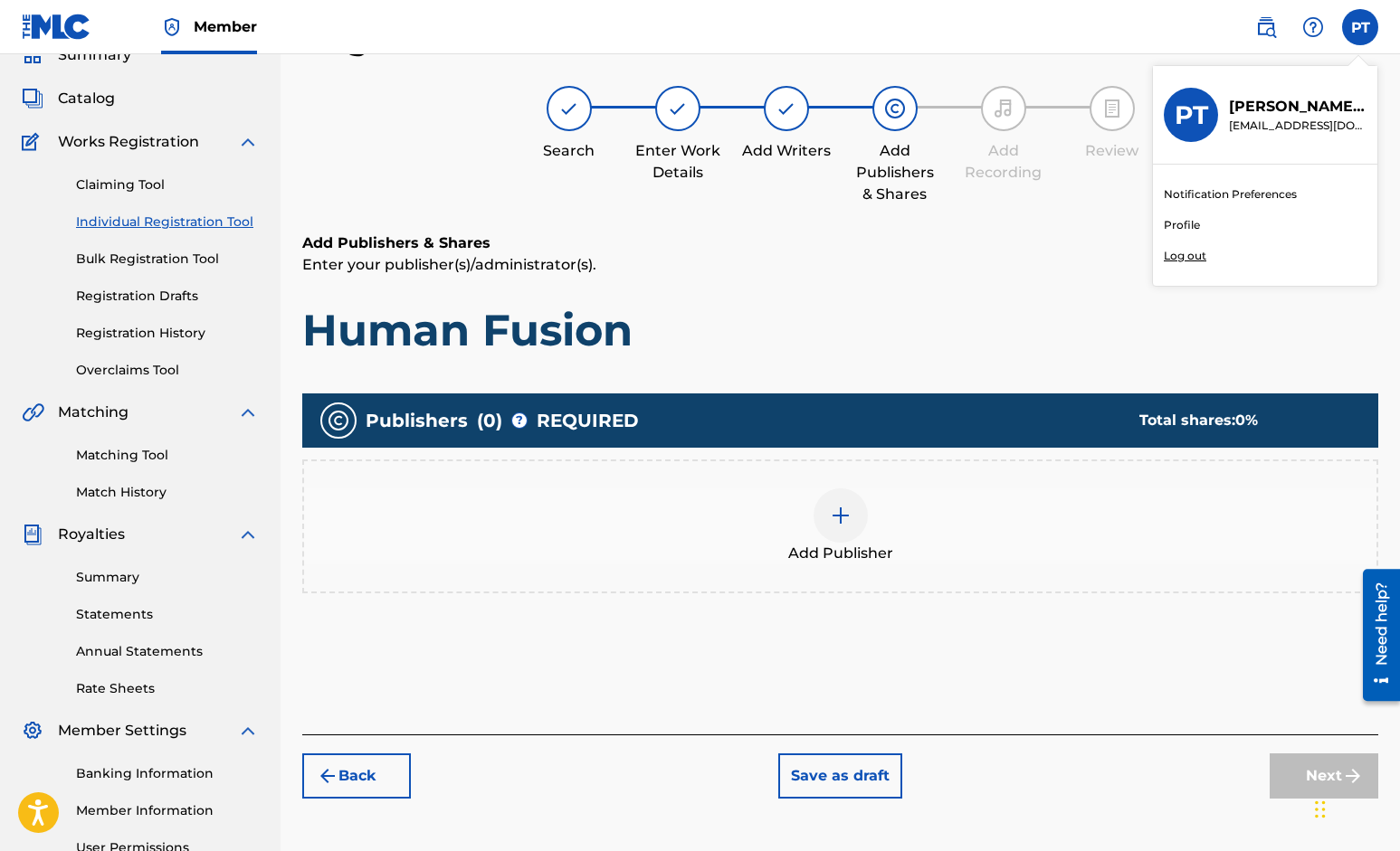
click at [847, 512] on img at bounding box center [841, 515] width 21 height 21
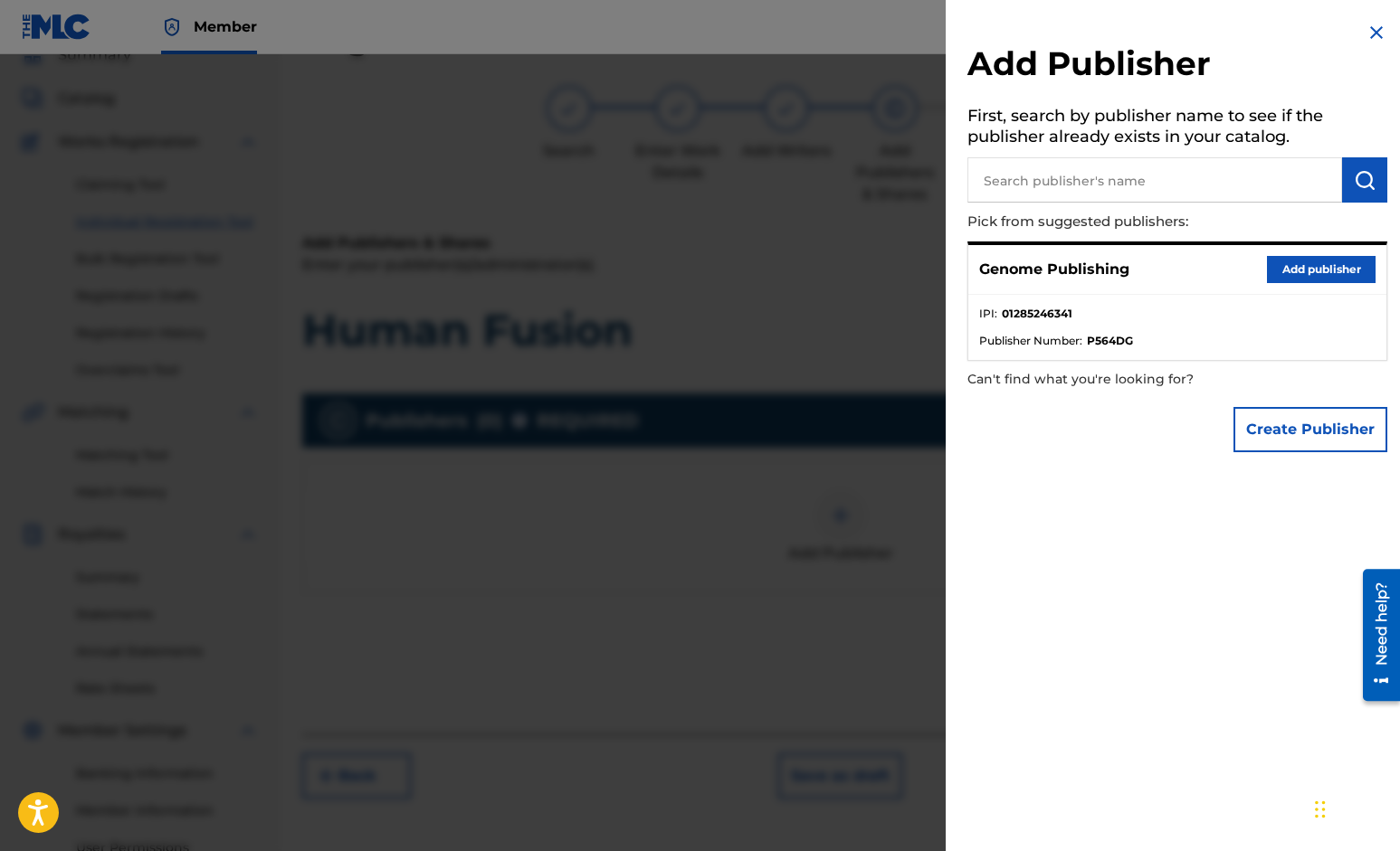
click at [1332, 266] on button "Add publisher" at bounding box center [1321, 269] width 108 height 27
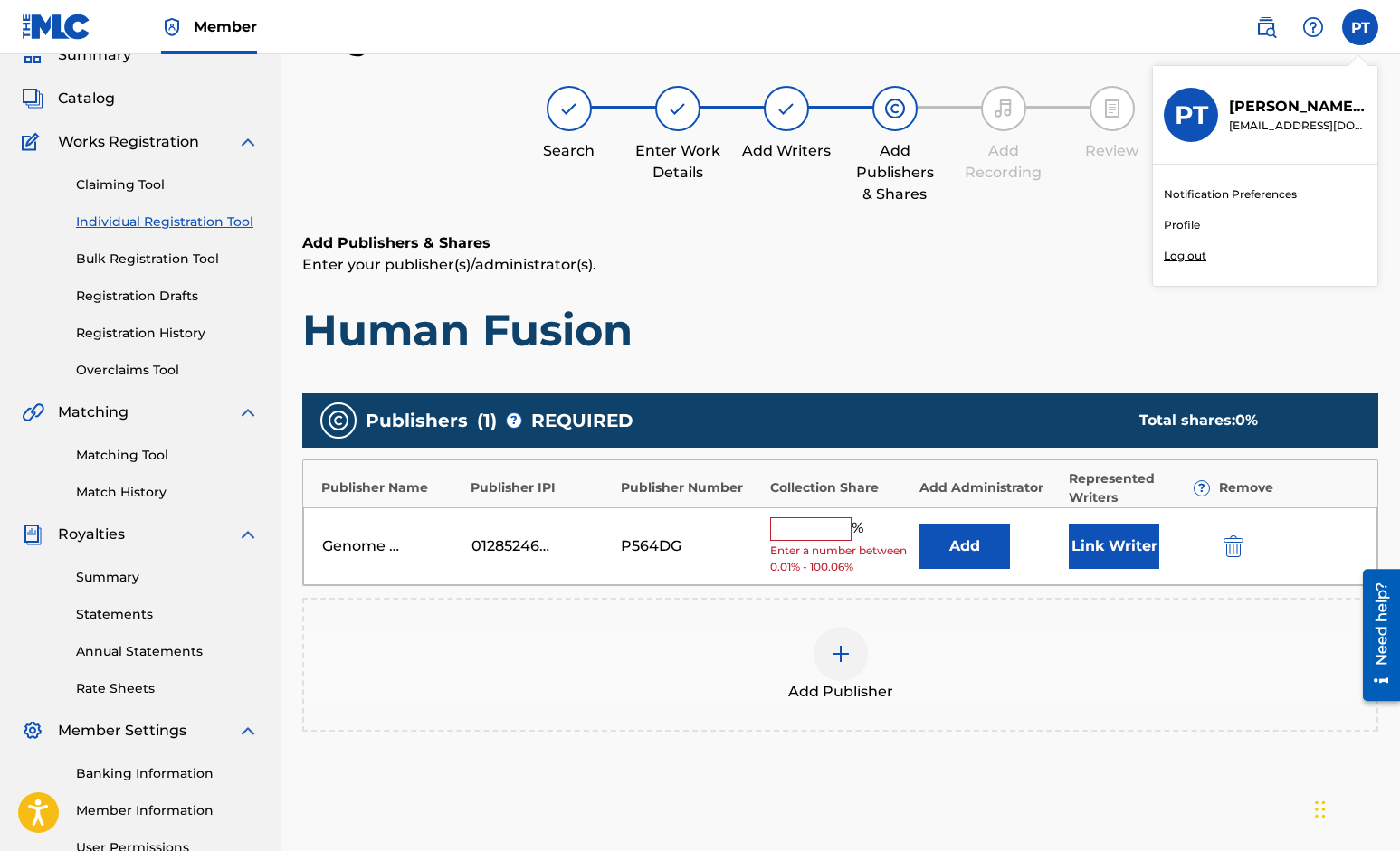
click at [812, 519] on input "text" at bounding box center [811, 529] width 81 height 23
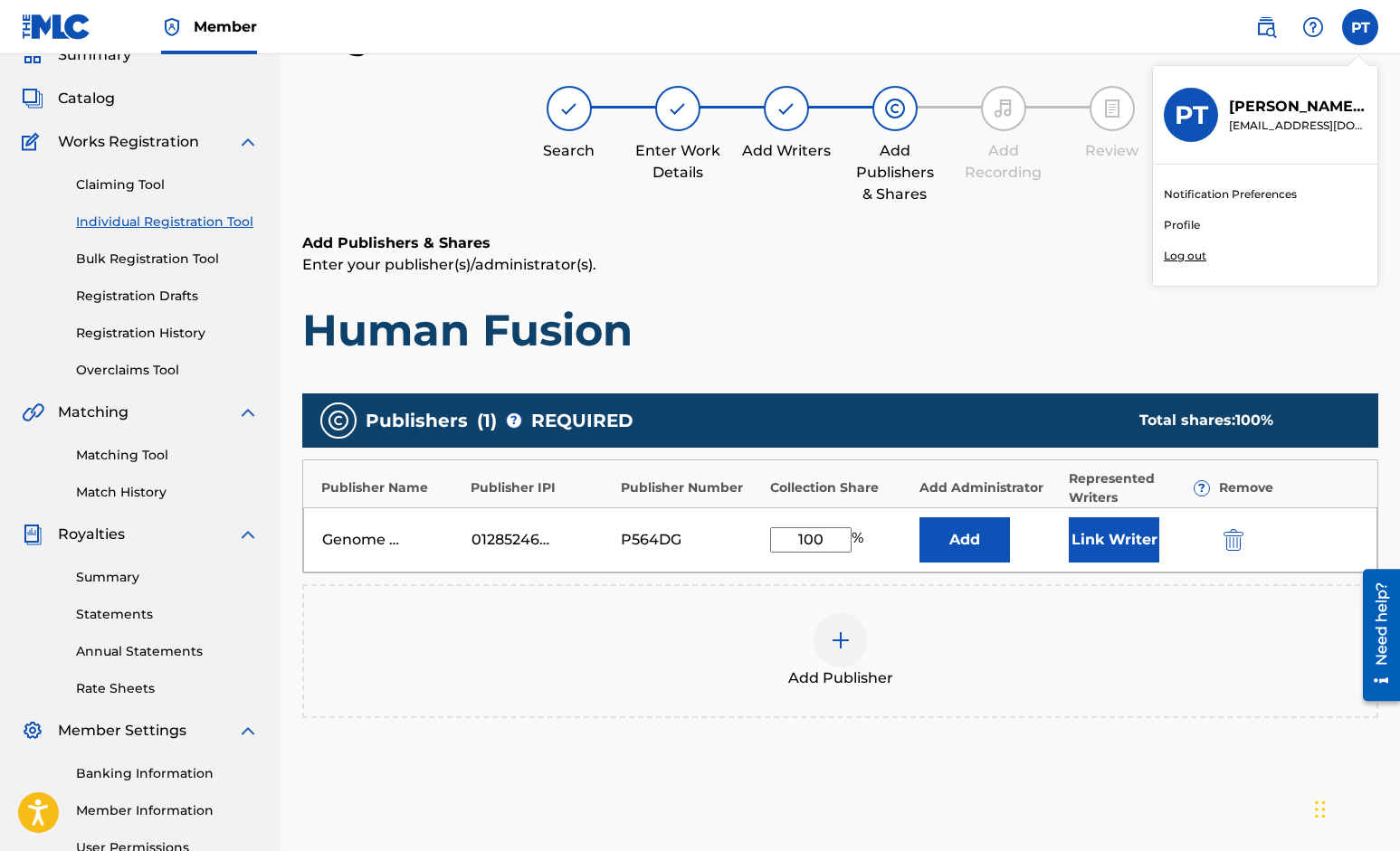
type input "100"
click at [1117, 541] on button "Link Writer" at bounding box center [1114, 540] width 91 height 45
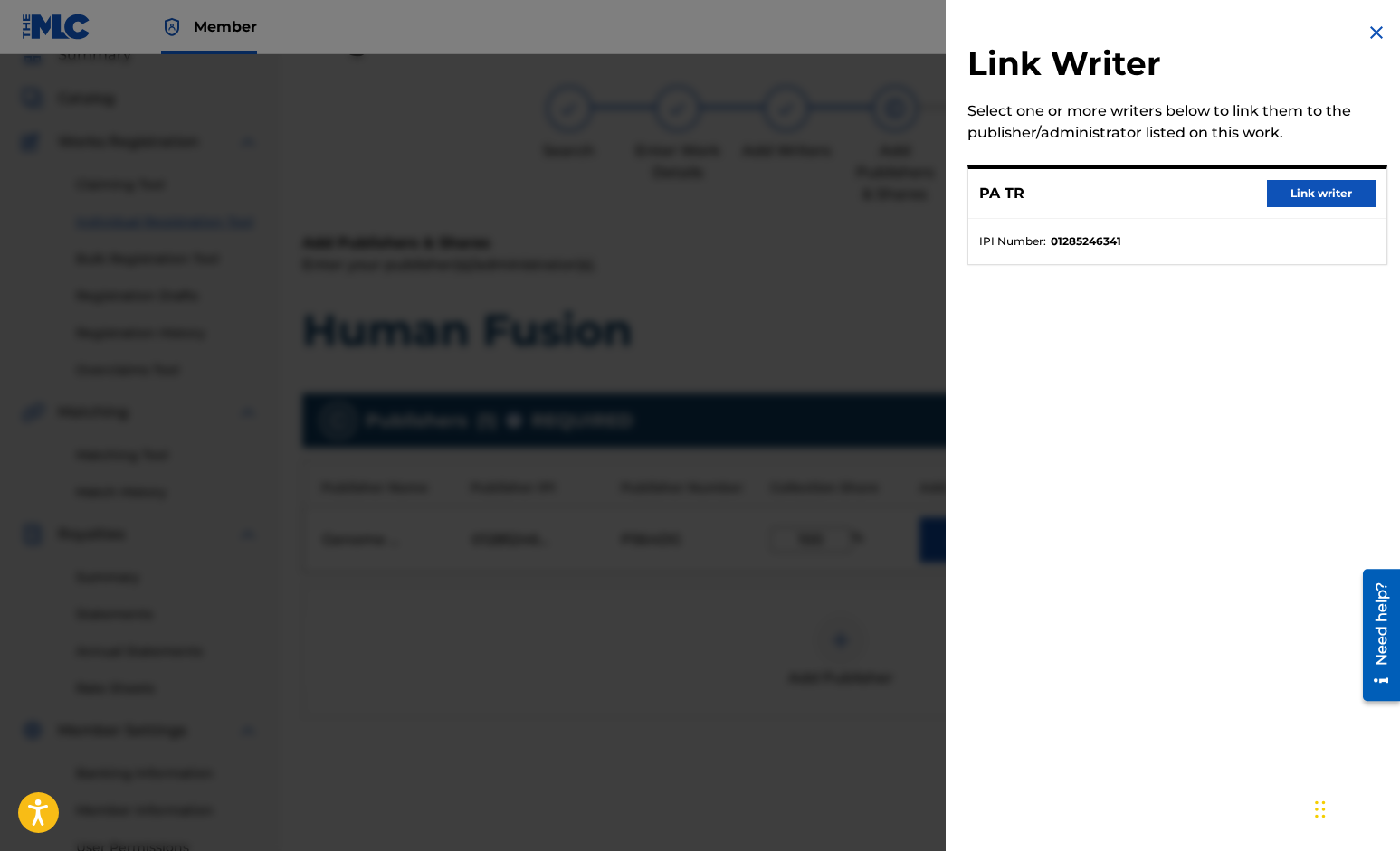
click at [1308, 194] on button "Link writer" at bounding box center [1321, 193] width 108 height 27
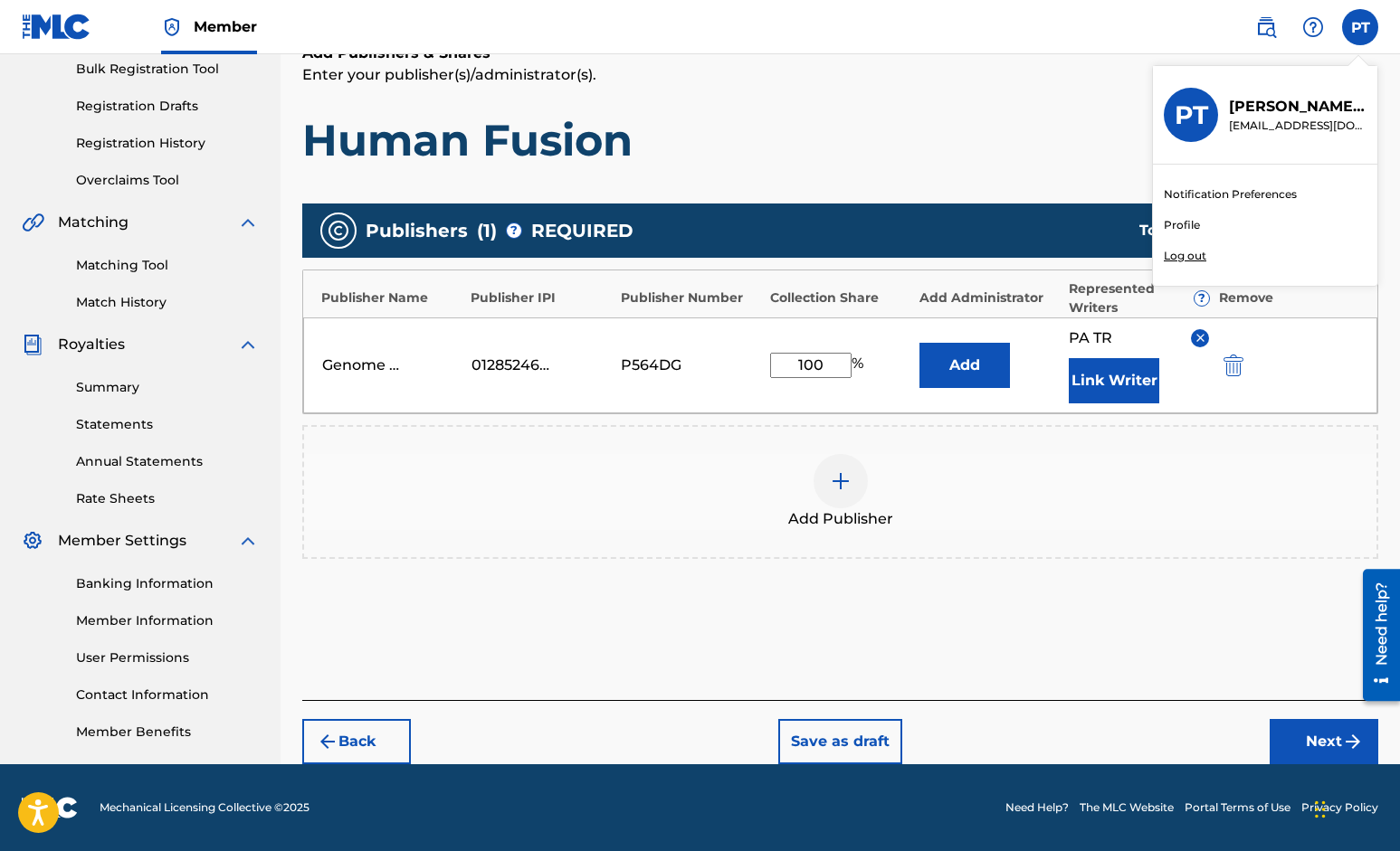
click at [1316, 735] on button "Next" at bounding box center [1324, 741] width 108 height 45
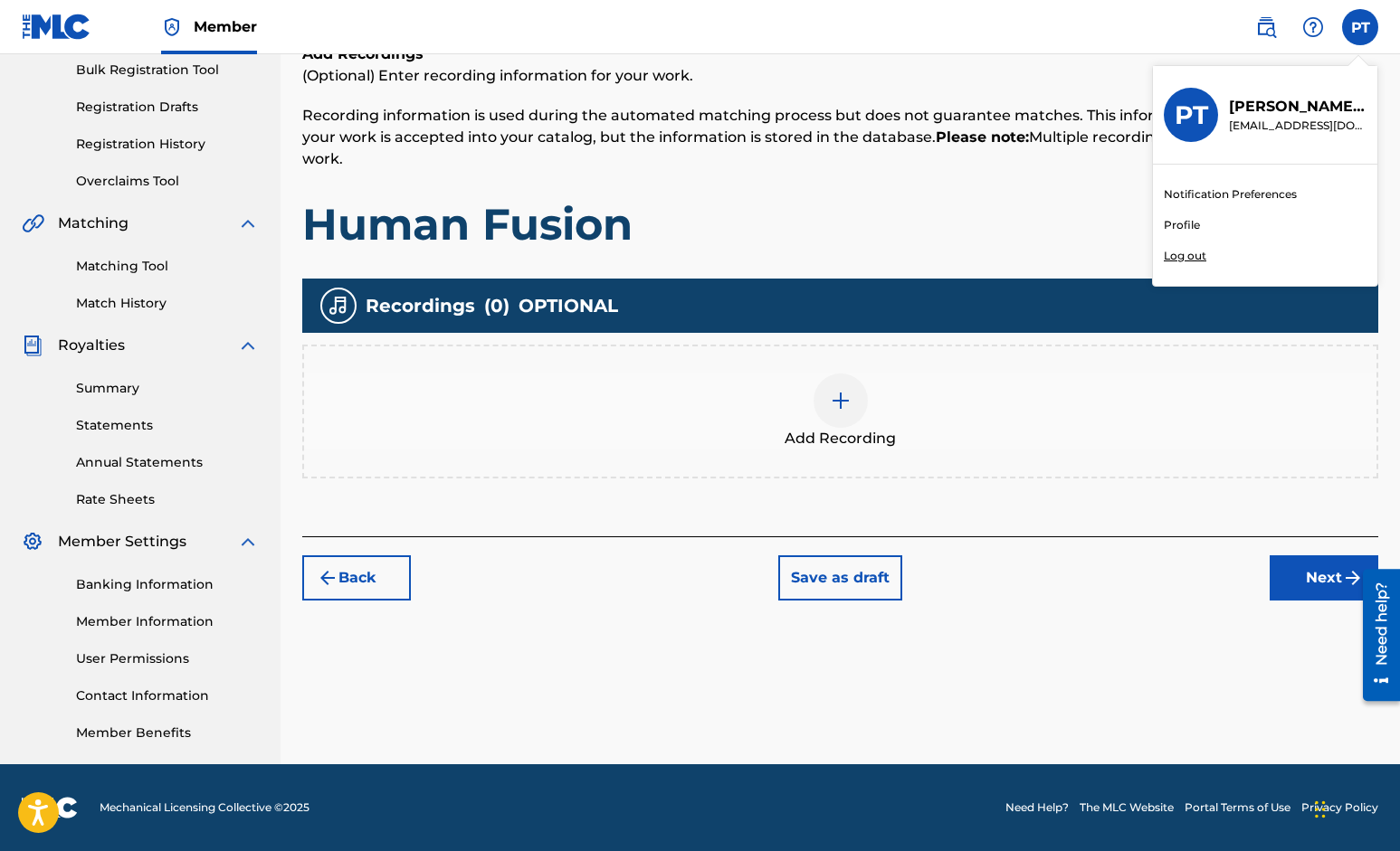
click at [838, 397] on img at bounding box center [841, 401] width 21 height 21
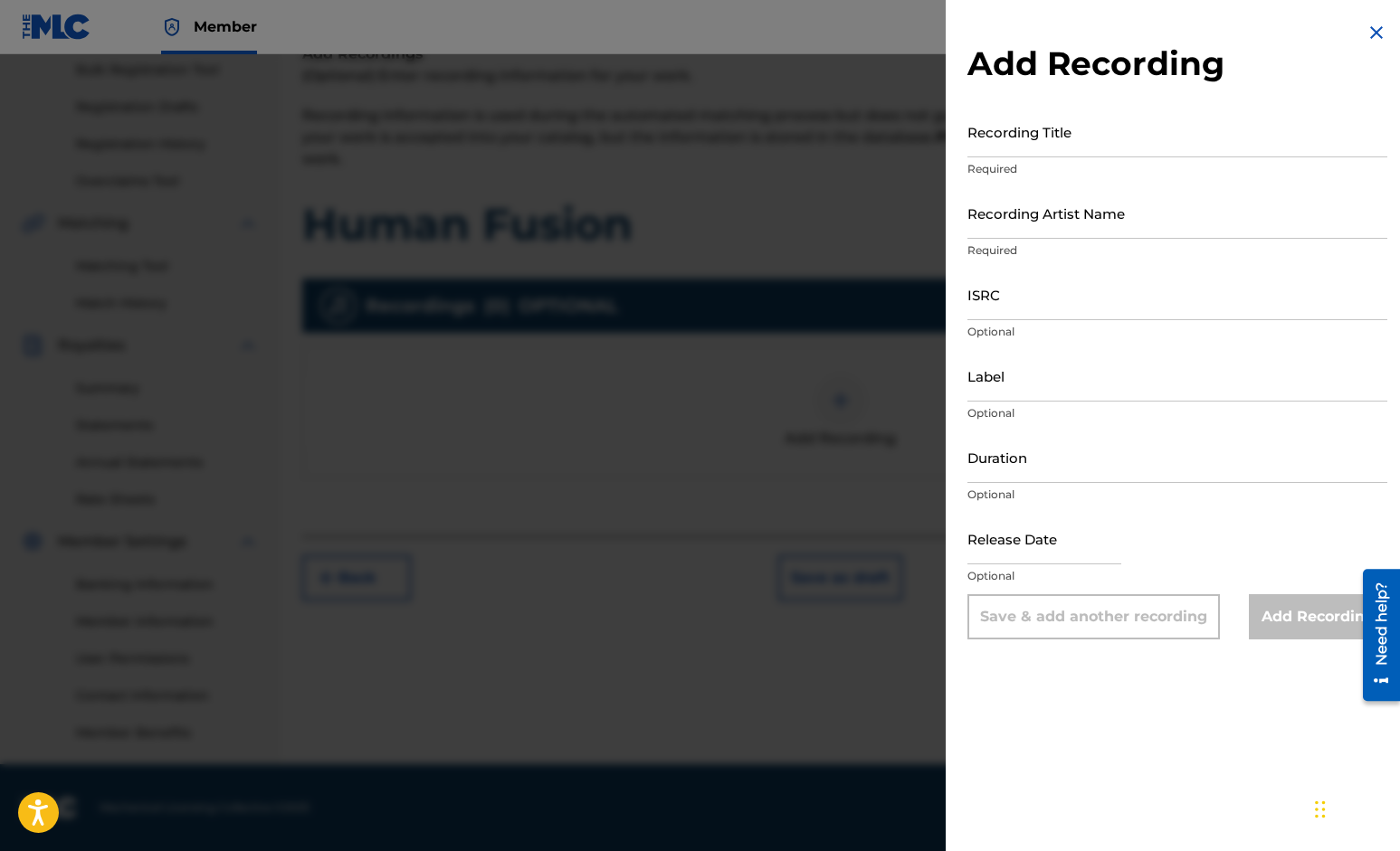
click at [1077, 146] on input "Recording Title" at bounding box center [1177, 131] width 419 height 51
paste input "Human Fusion"
type input "Human Fusion"
click at [1094, 232] on input "Recording Artist Name" at bounding box center [1177, 213] width 419 height 51
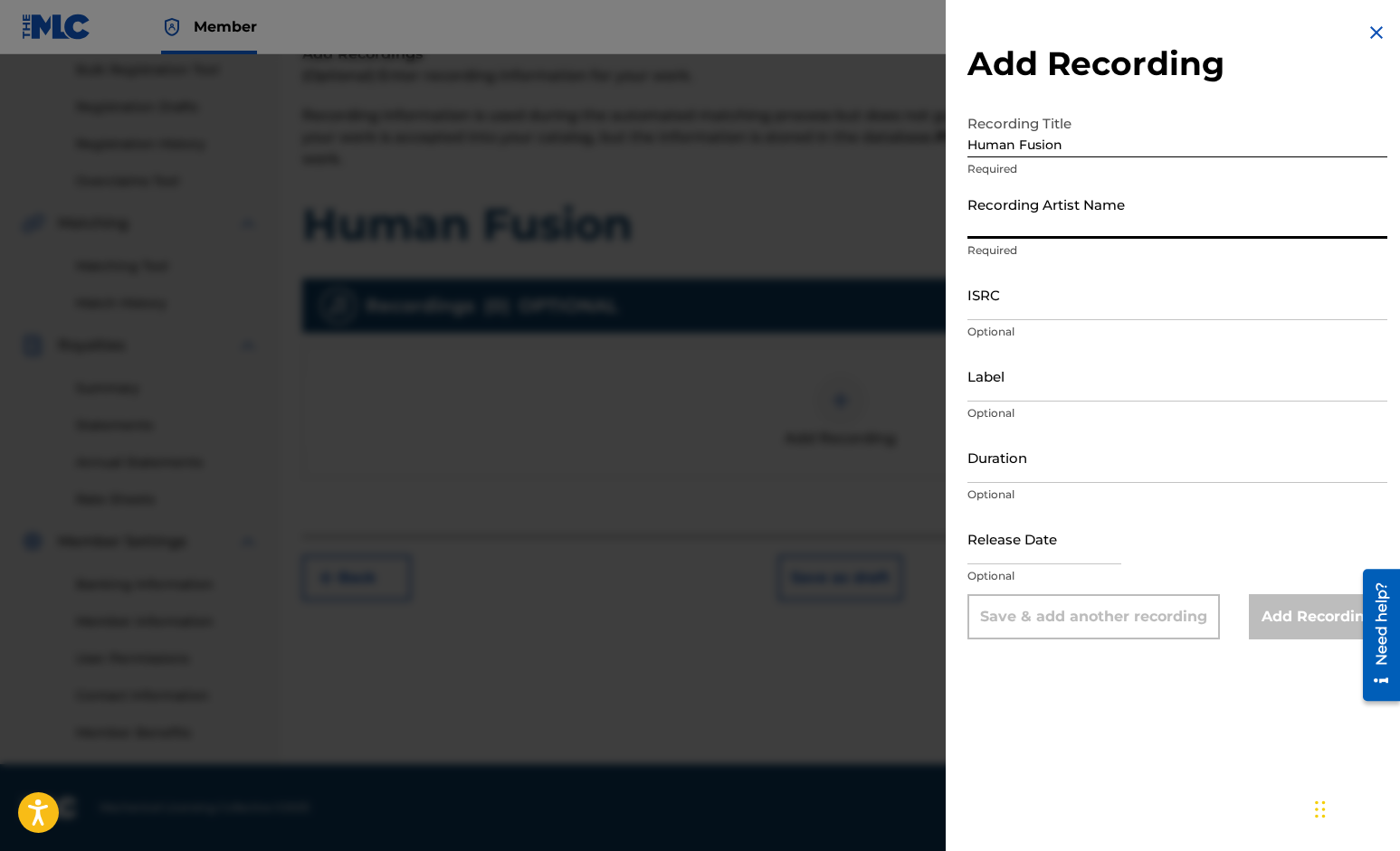
click at [1094, 233] on input "Recording Artist Name" at bounding box center [1177, 213] width 419 height 51
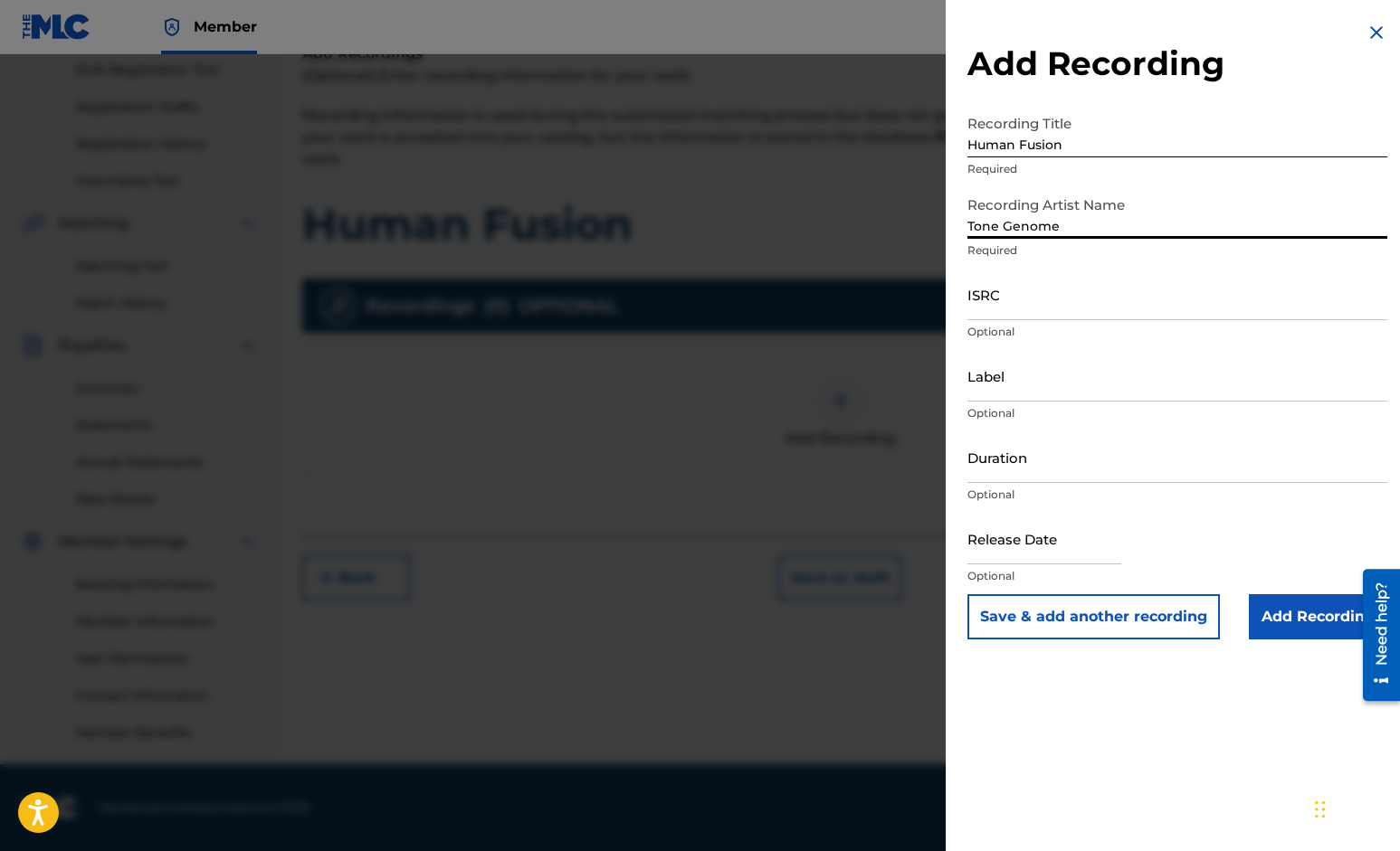
type input "Tone Genome"
click at [1113, 554] on input "text" at bounding box center [1043, 538] width 154 height 51
select select "8"
select select "2025"
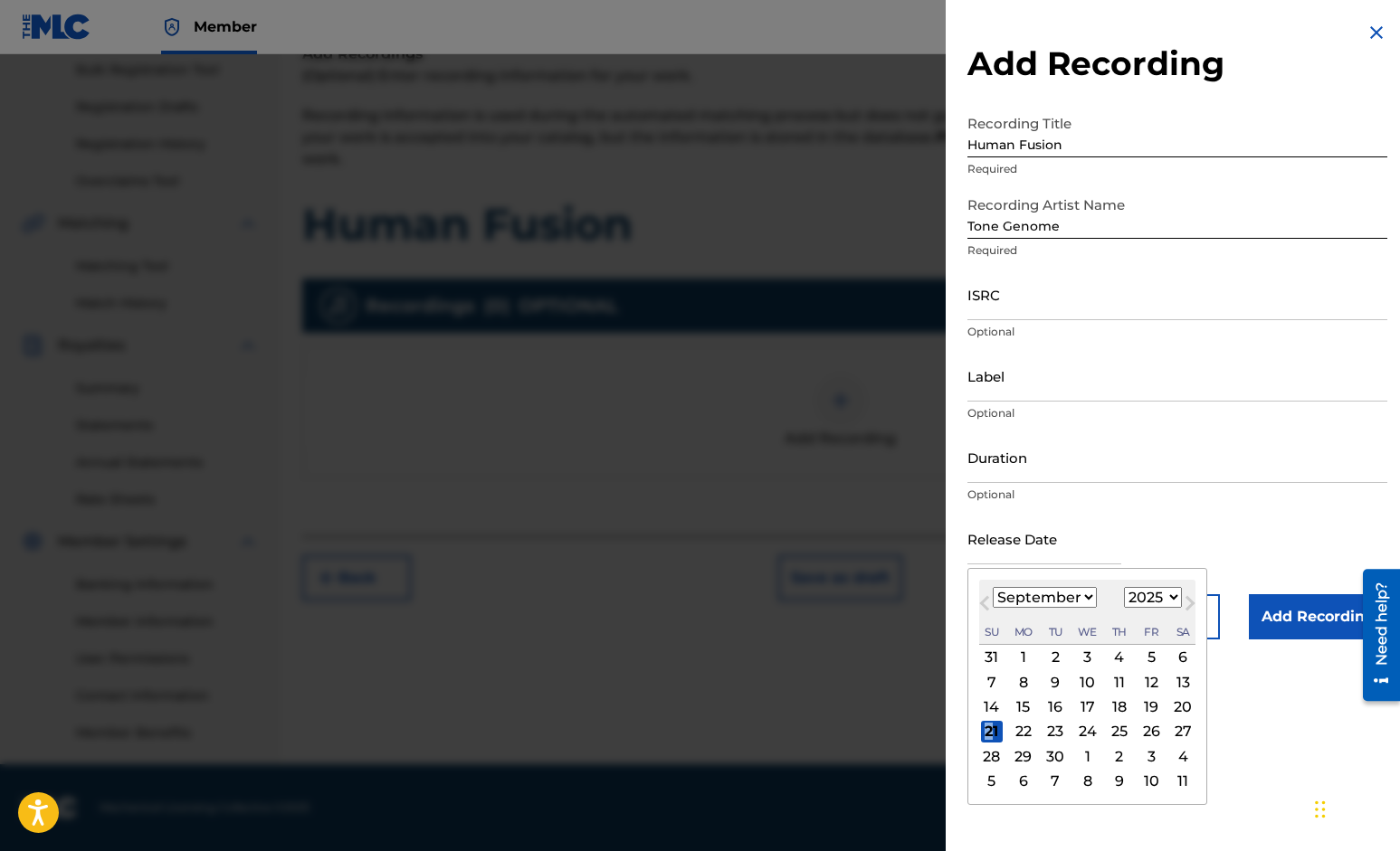
click at [988, 731] on div "21" at bounding box center [991, 731] width 21 height 21
type input "September 21 2025"
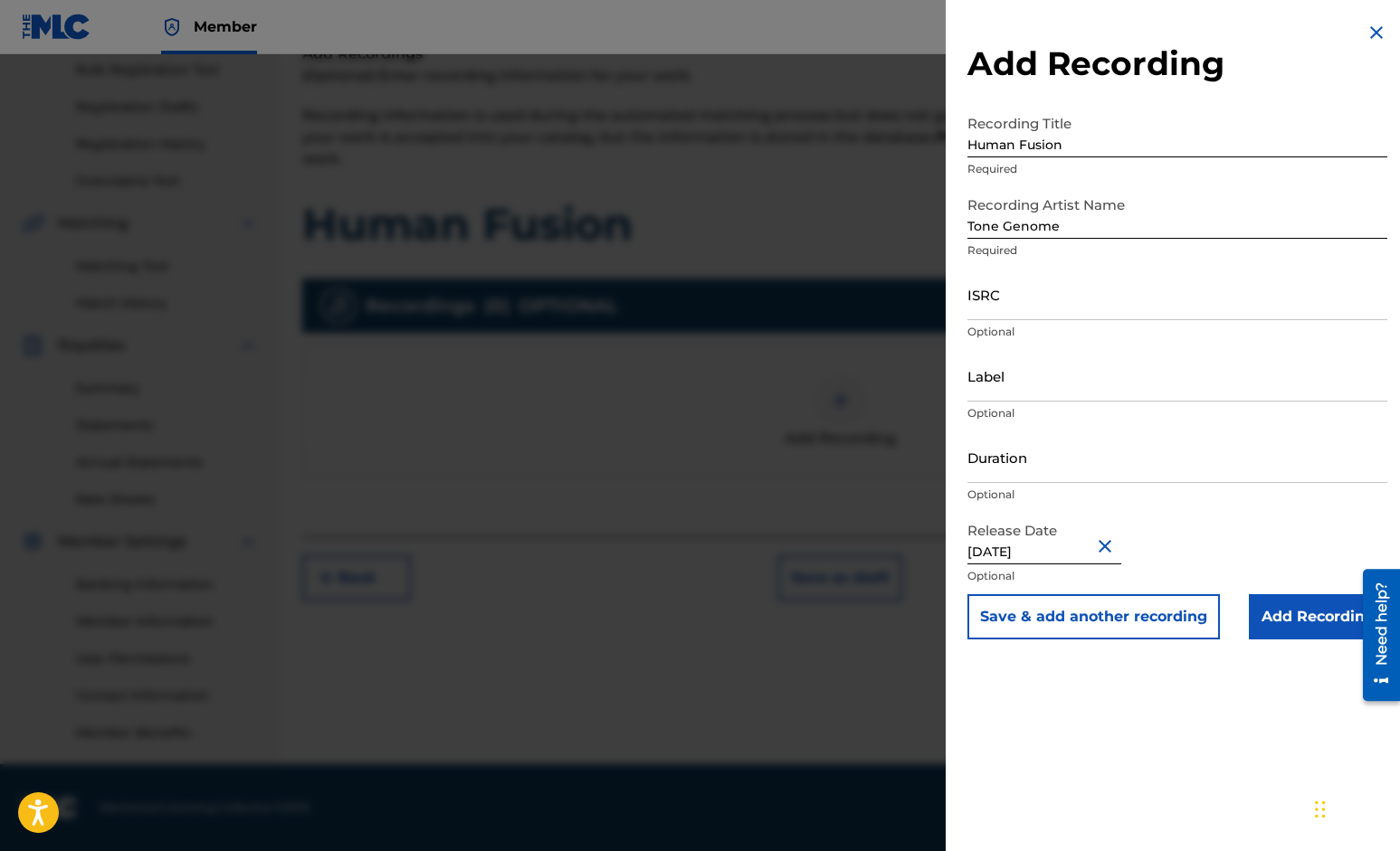
click at [1311, 618] on input "Add Recording" at bounding box center [1317, 616] width 138 height 45
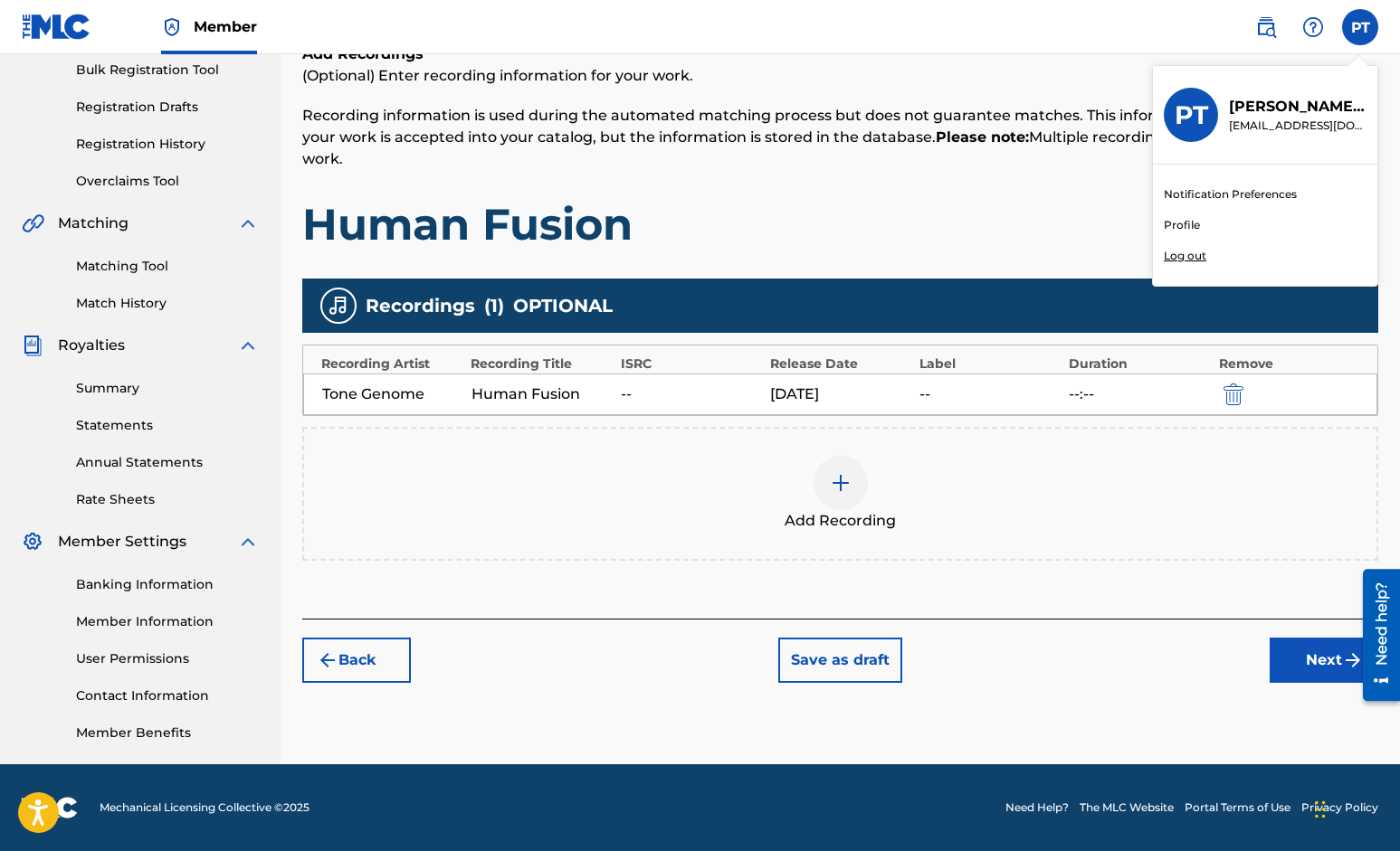
click at [1313, 653] on button "Next" at bounding box center [1324, 660] width 108 height 45
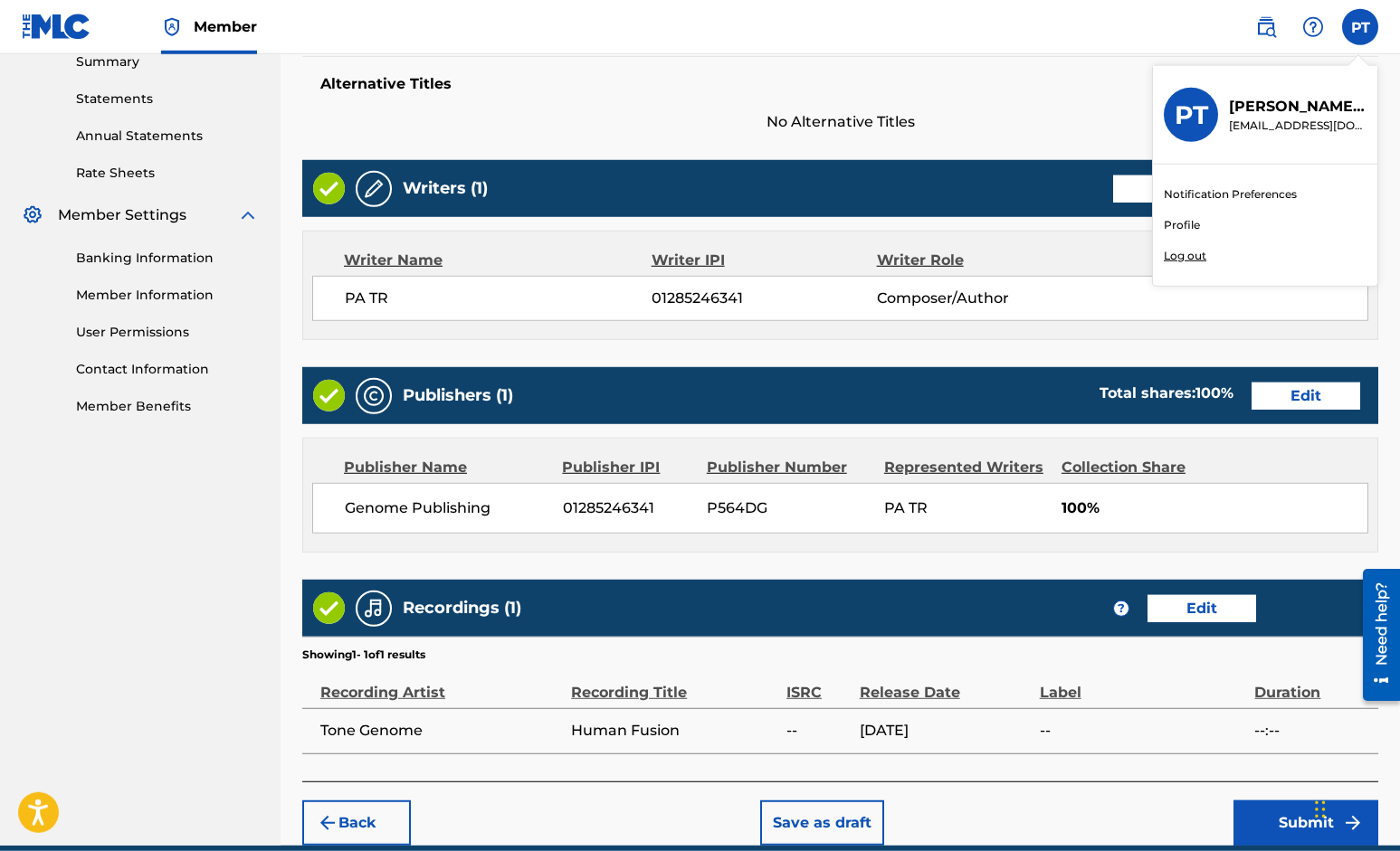
scroll to position [678, 0]
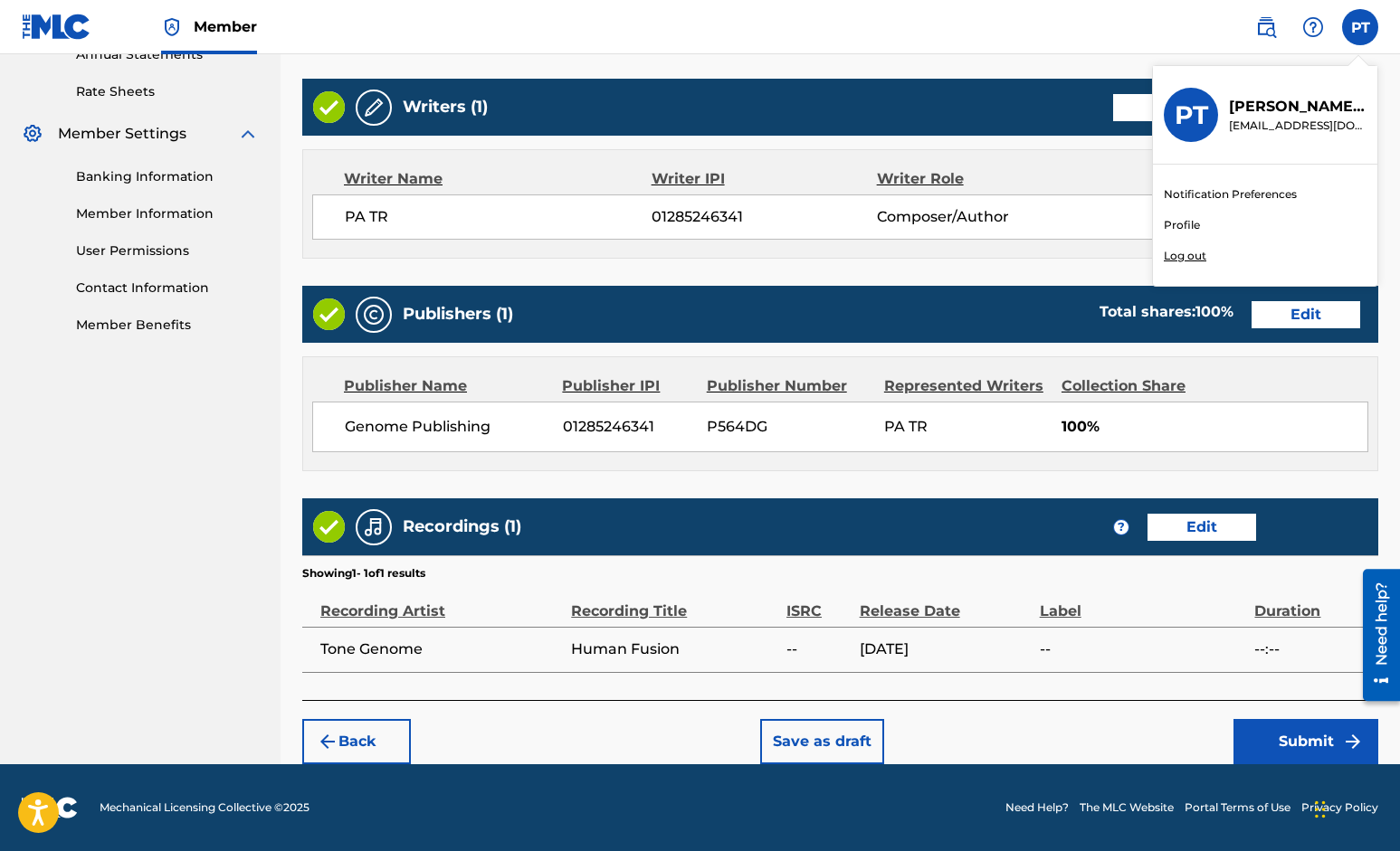
drag, startPoint x: 1265, startPoint y: 745, endPoint x: 1399, endPoint y: 713, distance: 137.8
click at [1269, 743] on button "Submit" at bounding box center [1305, 741] width 145 height 45
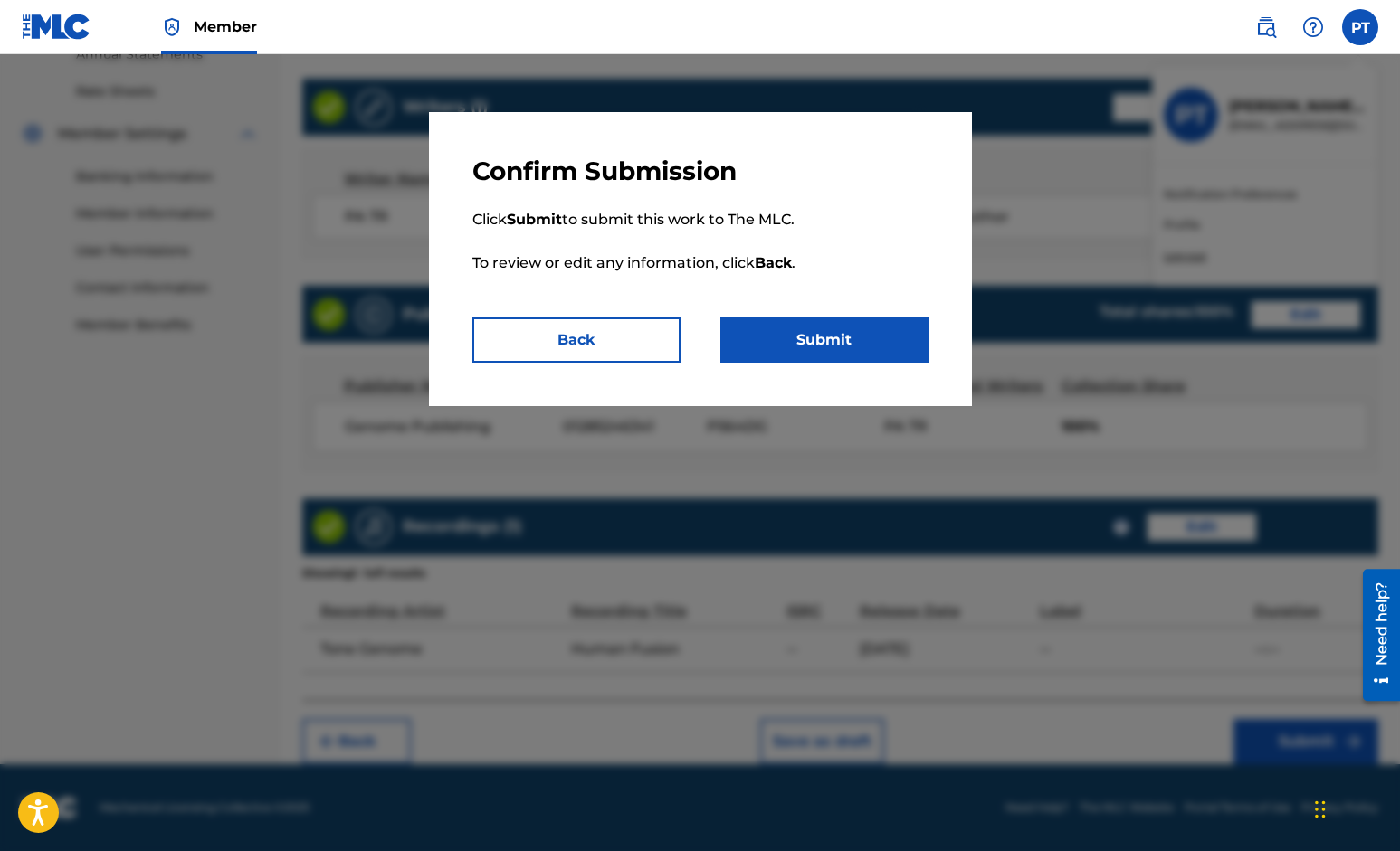
click at [814, 338] on button "Submit" at bounding box center [823, 340] width 208 height 45
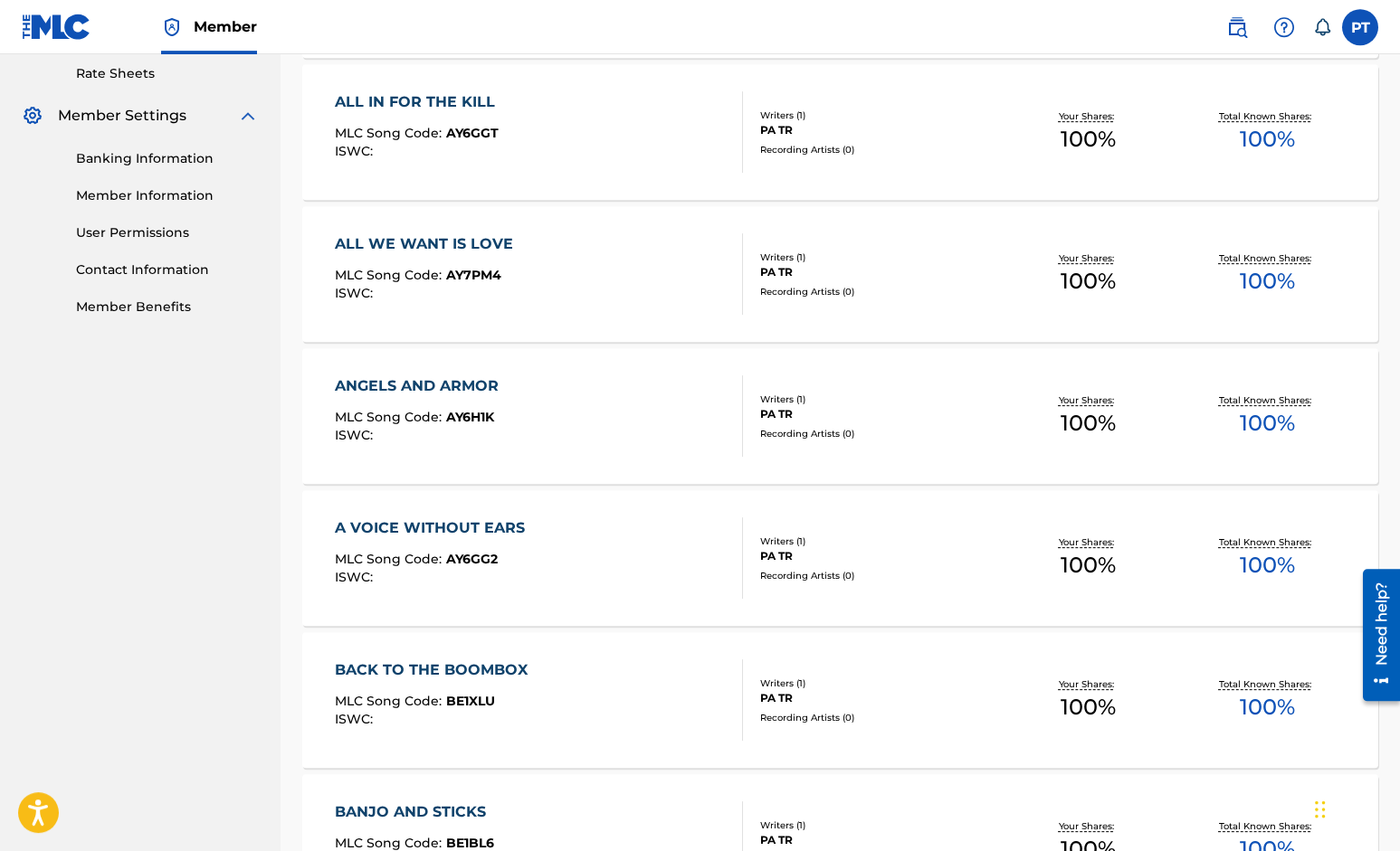
scroll to position [1219, 0]
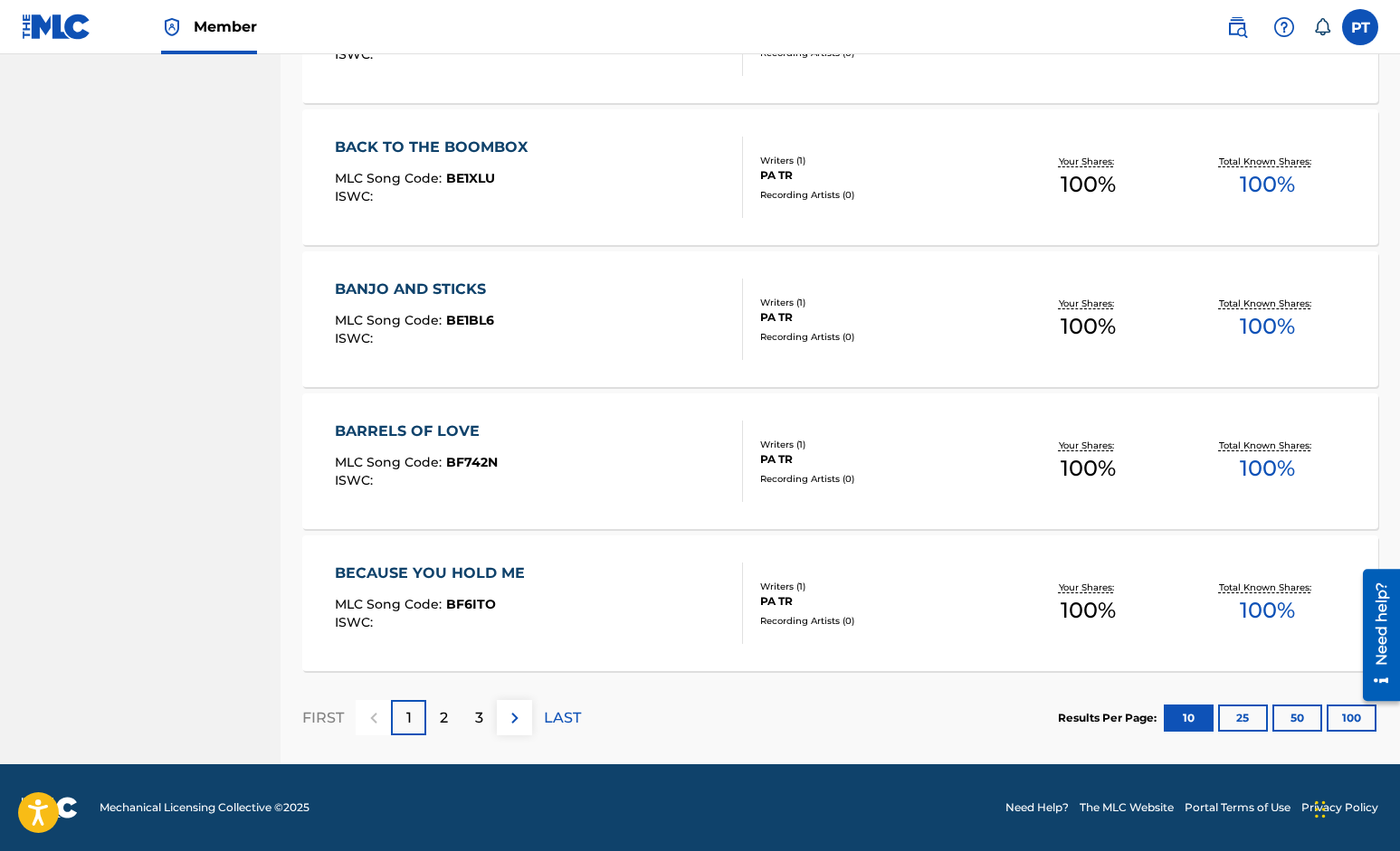
click at [1346, 717] on button "100" at bounding box center [1352, 718] width 50 height 27
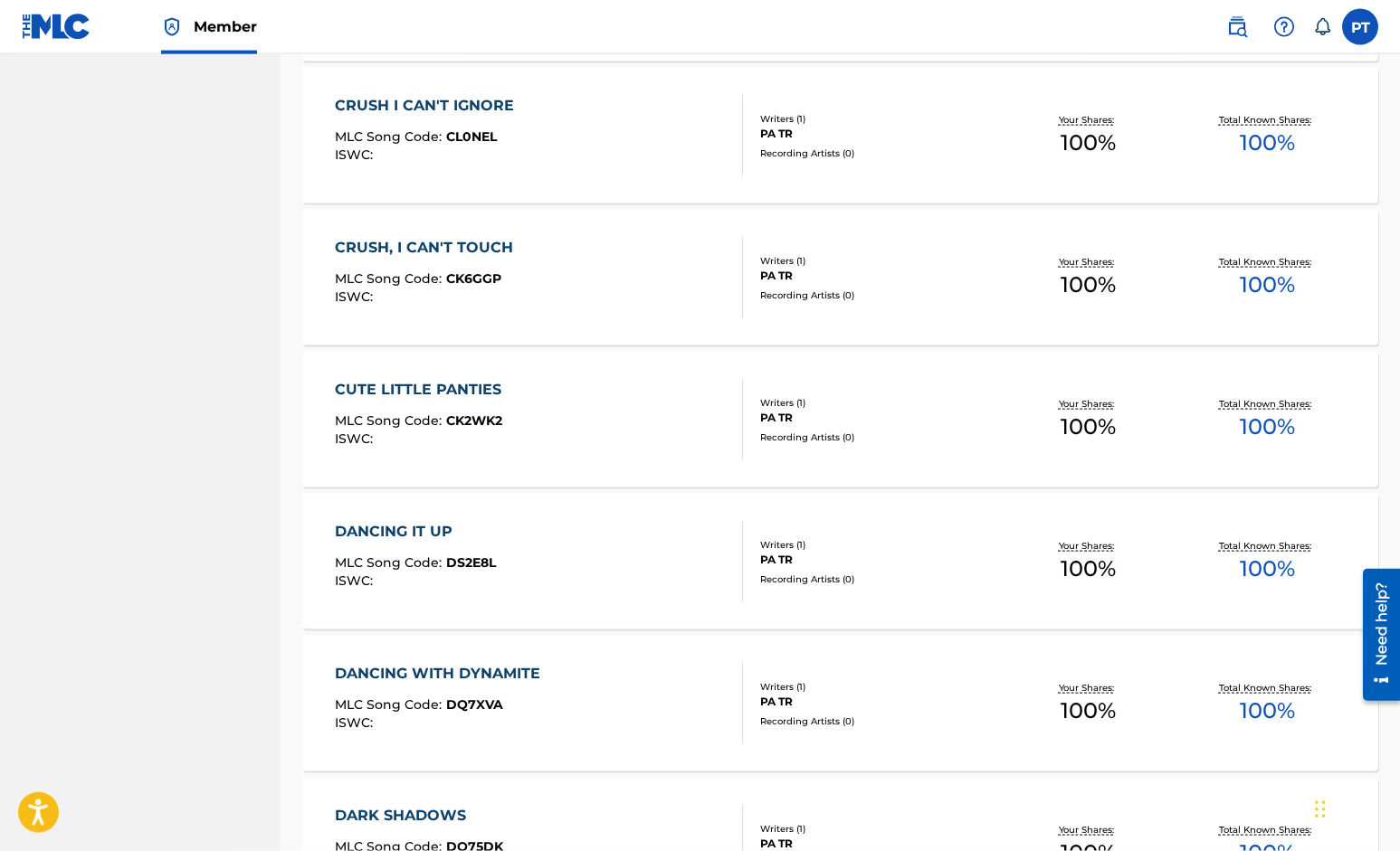
scroll to position [3960, 0]
